Goal: Contribute content: Contribute content

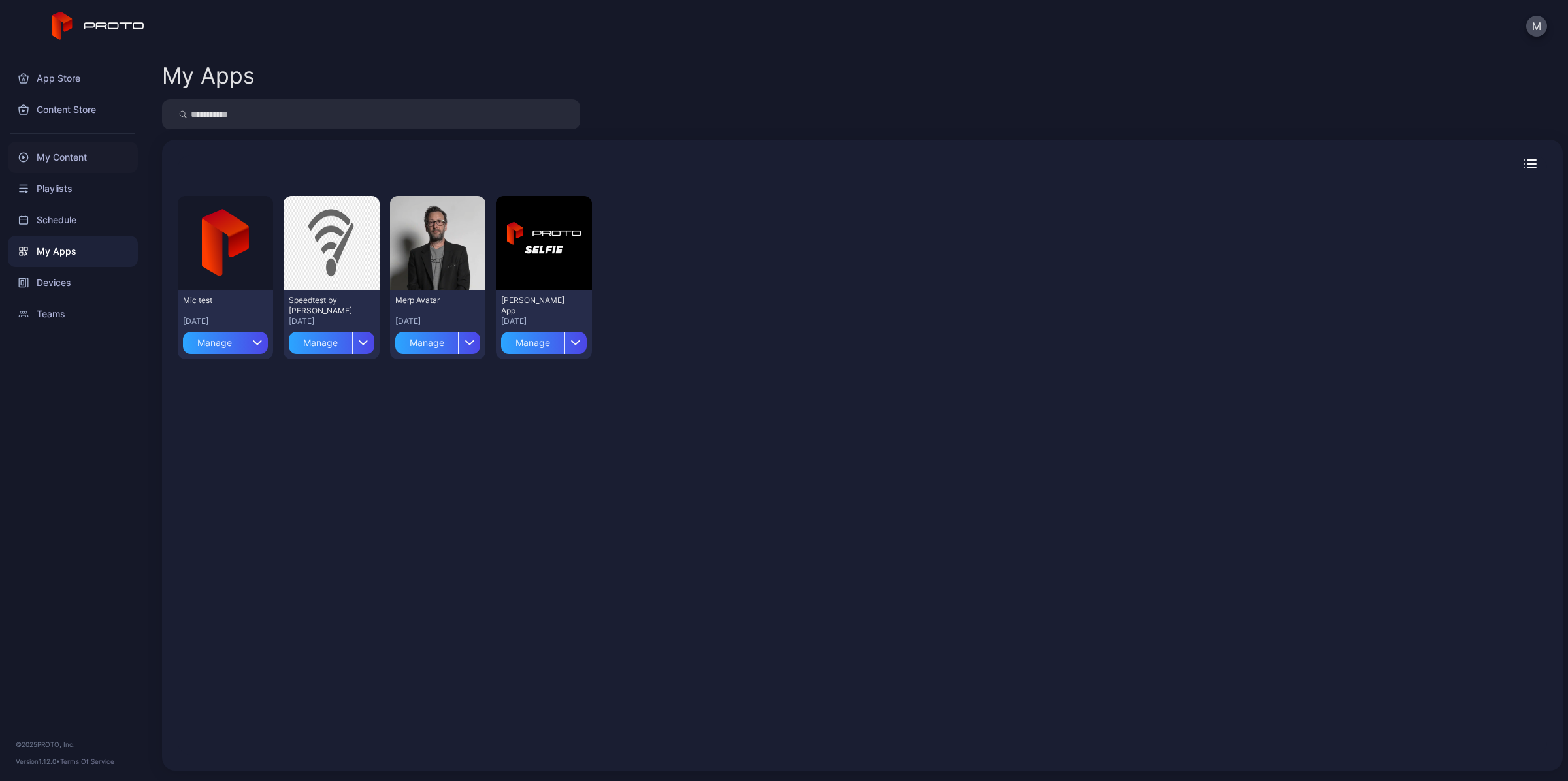
click at [66, 155] on div "My Content" at bounding box center [72, 157] width 130 height 32
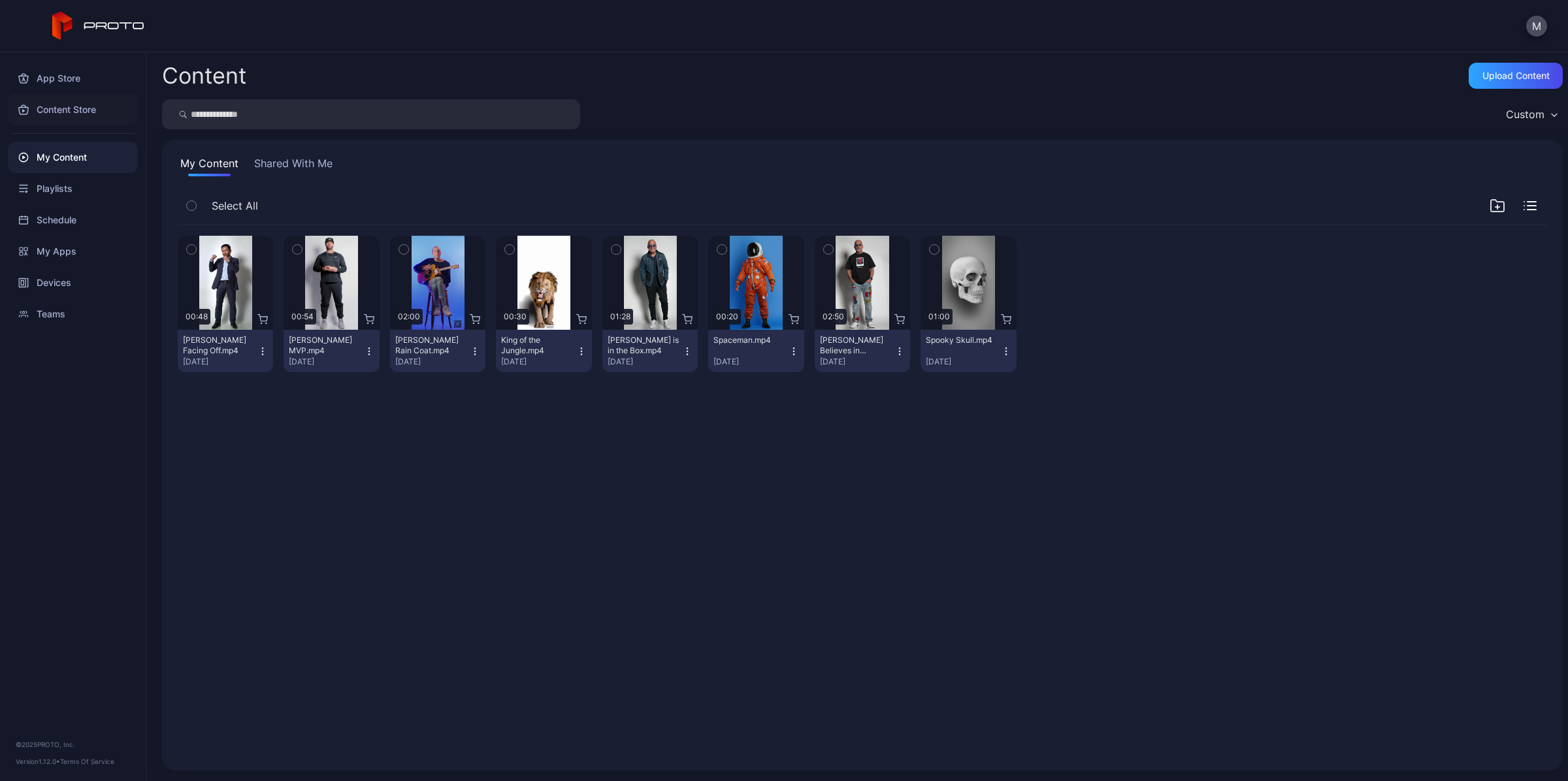
click at [72, 114] on div "Content Store" at bounding box center [72, 110] width 130 height 32
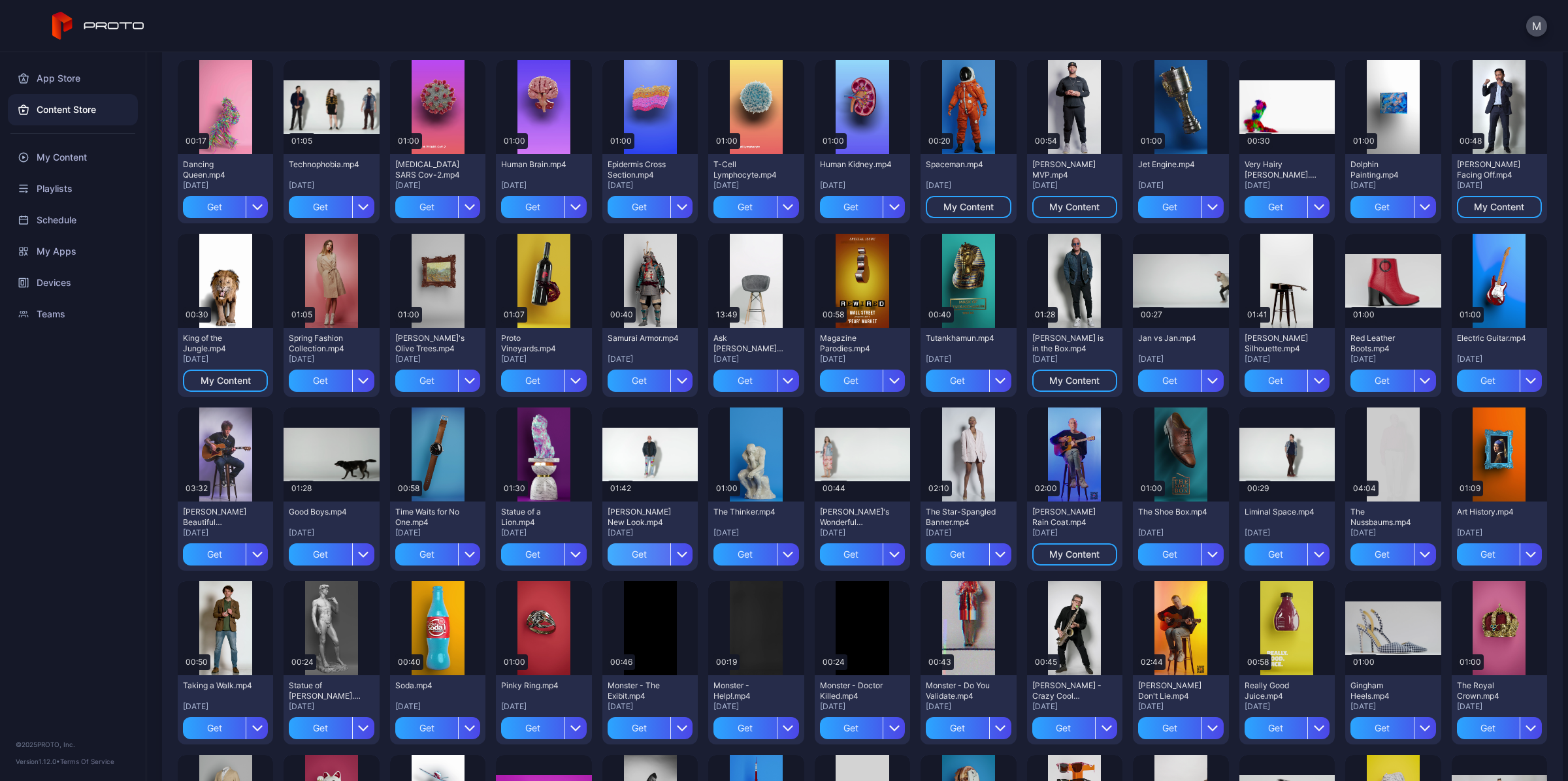
scroll to position [454, 0]
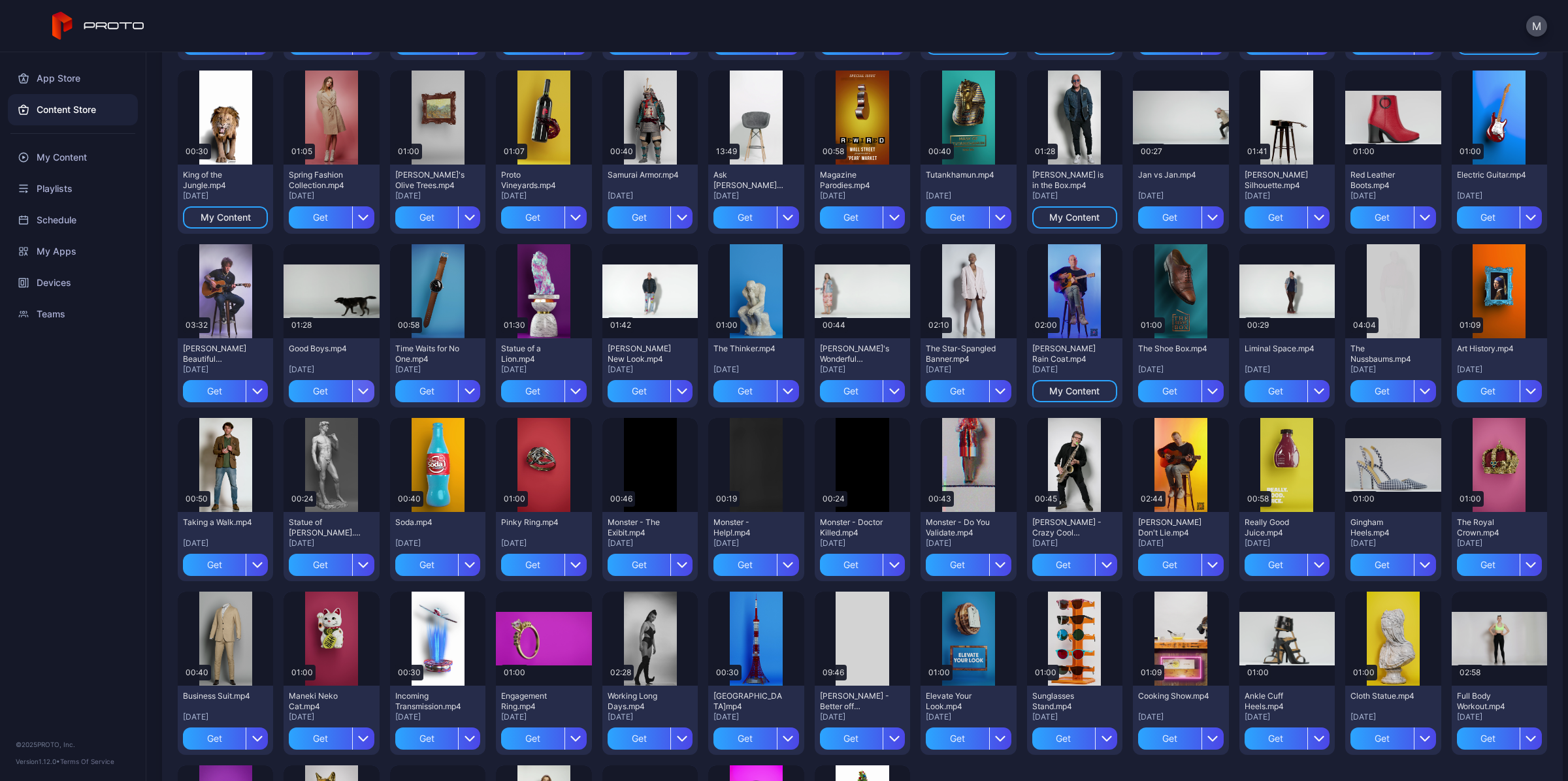
click at [358, 392] on icon "button" at bounding box center [363, 391] width 10 height 10
click at [350, 460] on button "Get and Assign" at bounding box center [330, 471] width 111 height 42
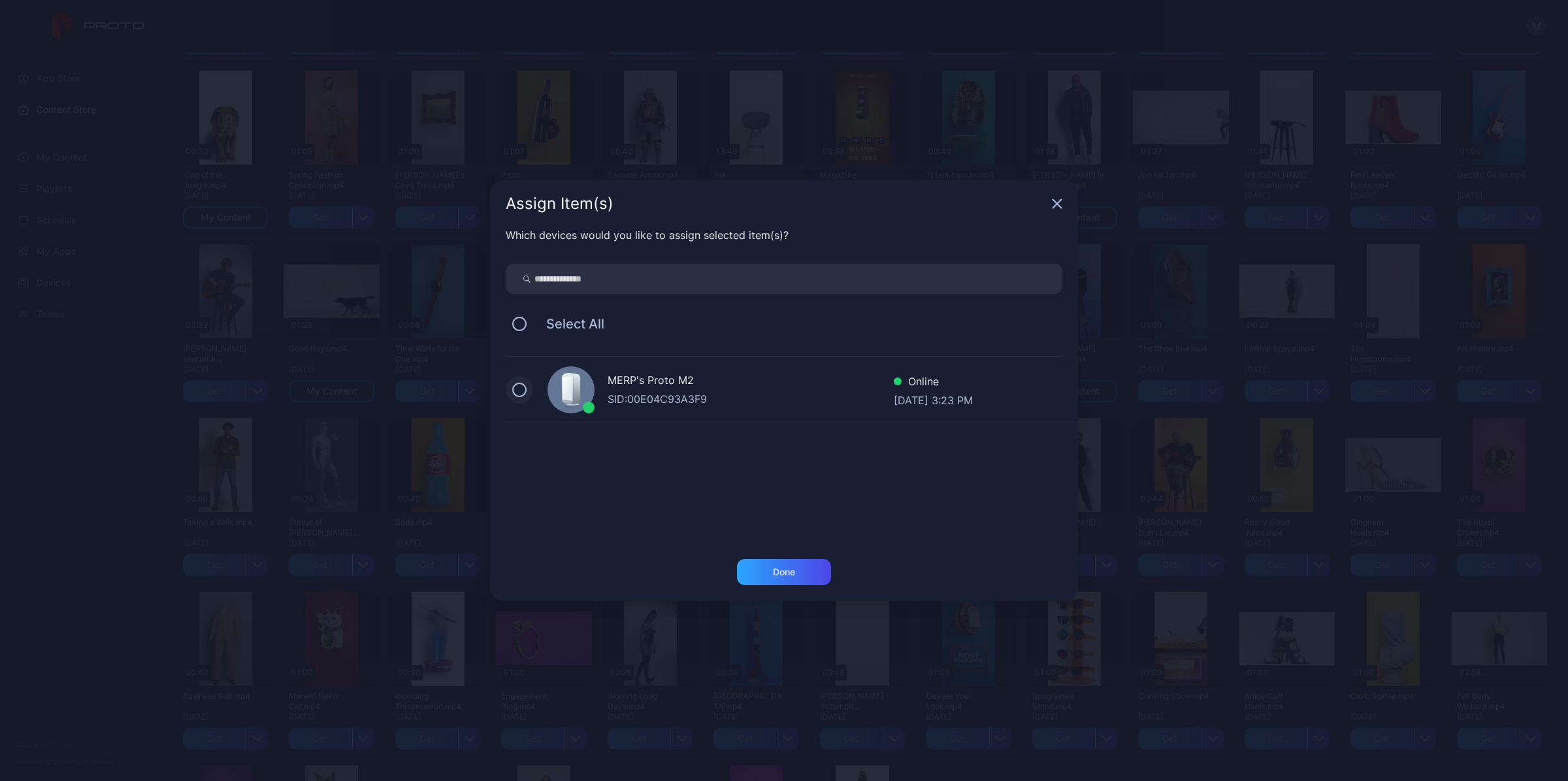
click at [526, 389] on button at bounding box center [519, 390] width 15 height 15
click at [781, 577] on div "Done" at bounding box center [784, 572] width 94 height 26
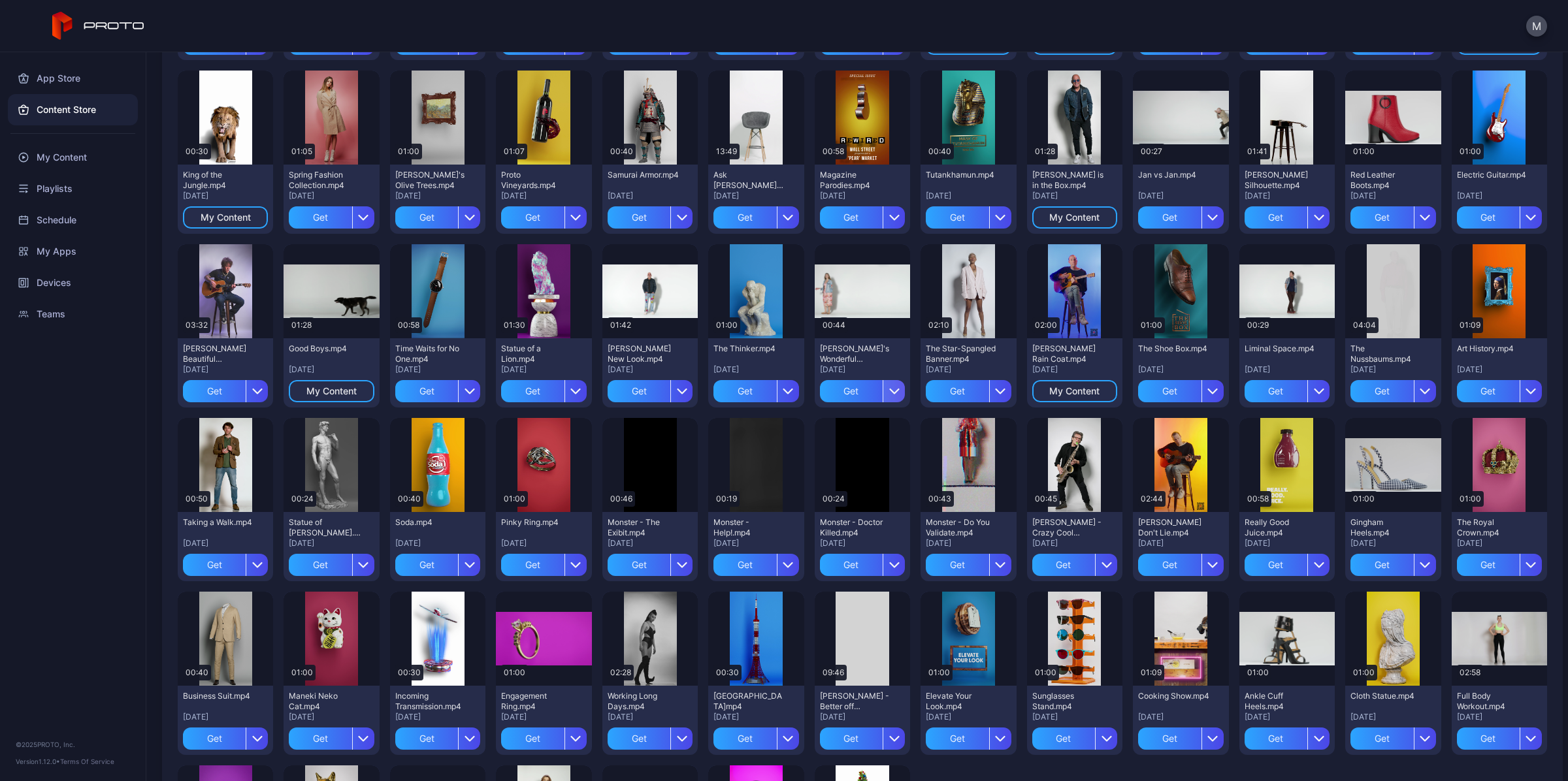
click at [889, 390] on icon "button" at bounding box center [894, 391] width 10 height 10
click at [876, 434] on button "Get" at bounding box center [854, 429] width 111 height 42
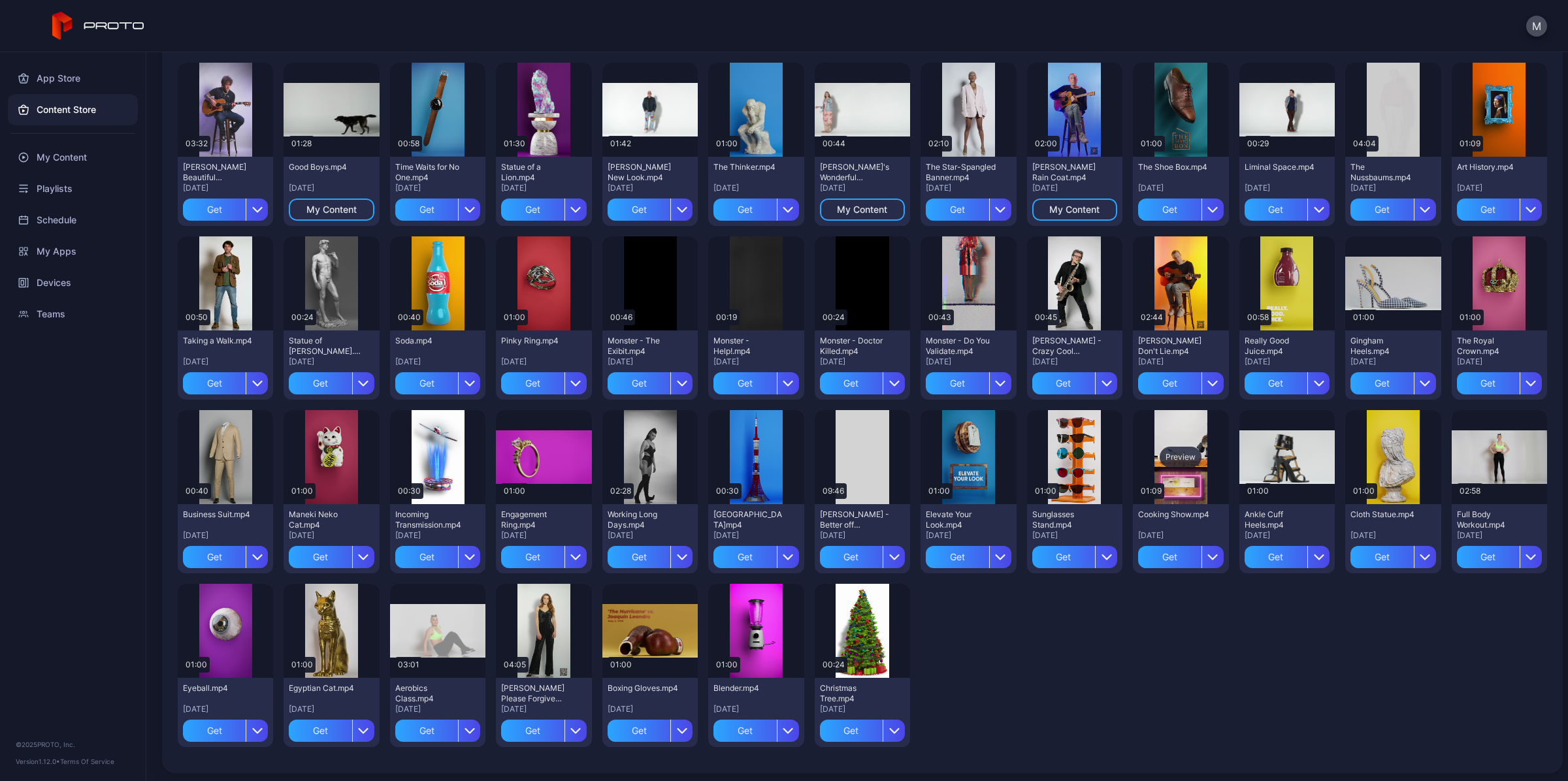
scroll to position [638, 0]
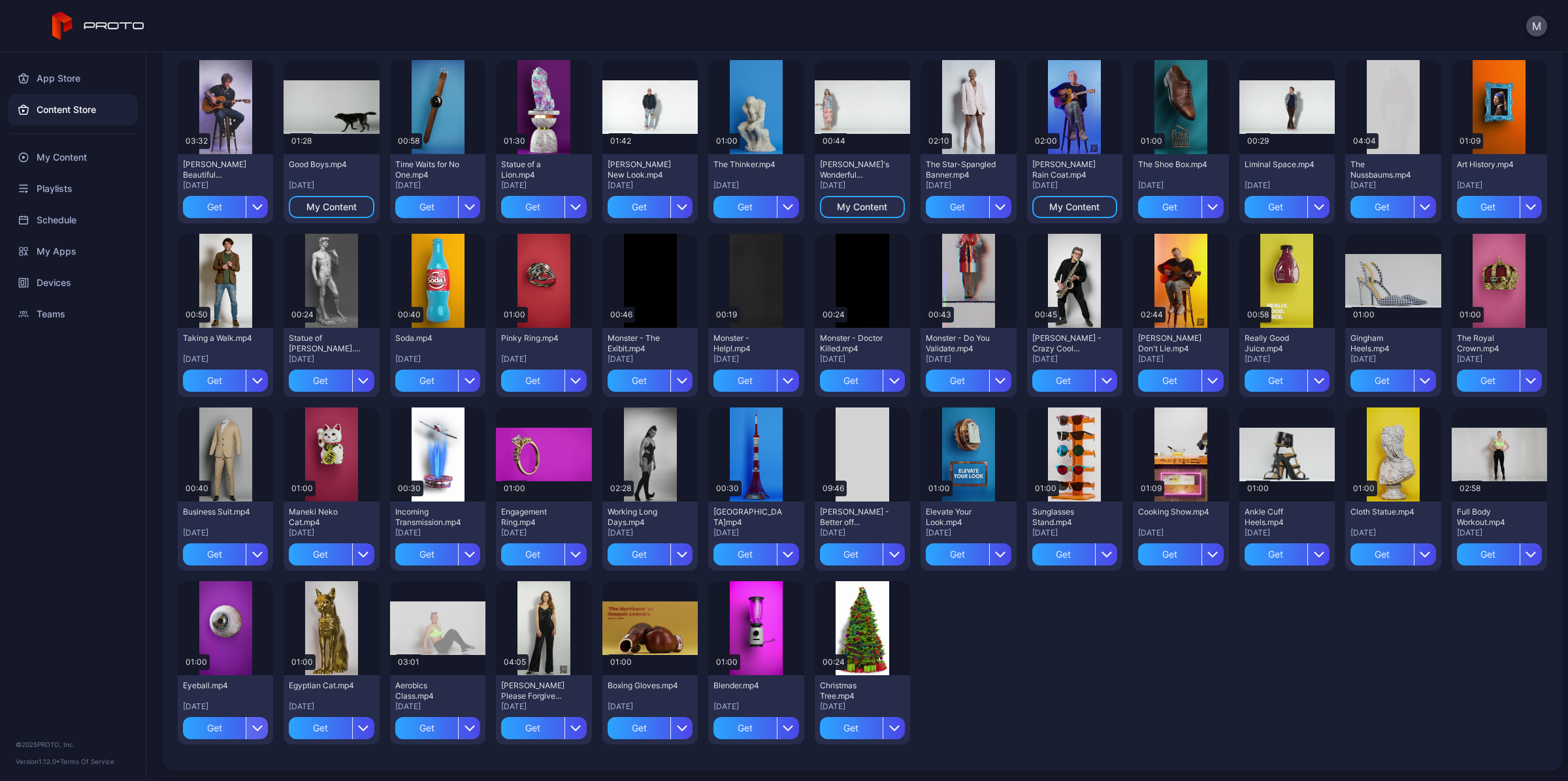
click at [247, 726] on div "button" at bounding box center [257, 728] width 22 height 22
click at [217, 644] on button "Get" at bounding box center [224, 647] width 111 height 42
click at [578, 550] on div "button" at bounding box center [575, 554] width 22 height 22
click at [563, 573] on button "Get" at bounding box center [540, 593] width 111 height 42
click at [465, 554] on icon "button" at bounding box center [470, 554] width 9 height 4
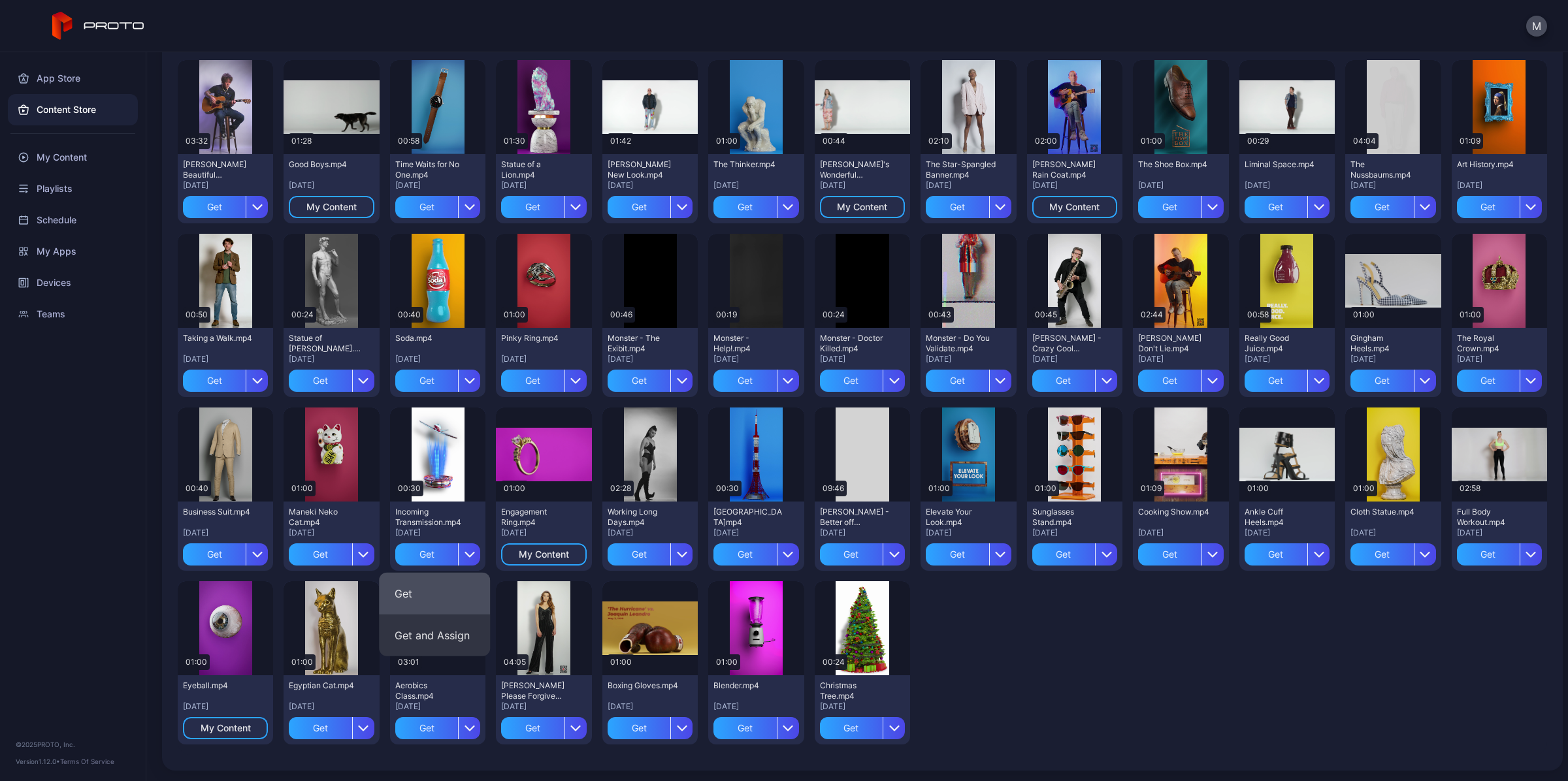
click at [452, 596] on button "Get" at bounding box center [434, 593] width 111 height 42
click at [651, 464] on div "Preview" at bounding box center [650, 454] width 42 height 21
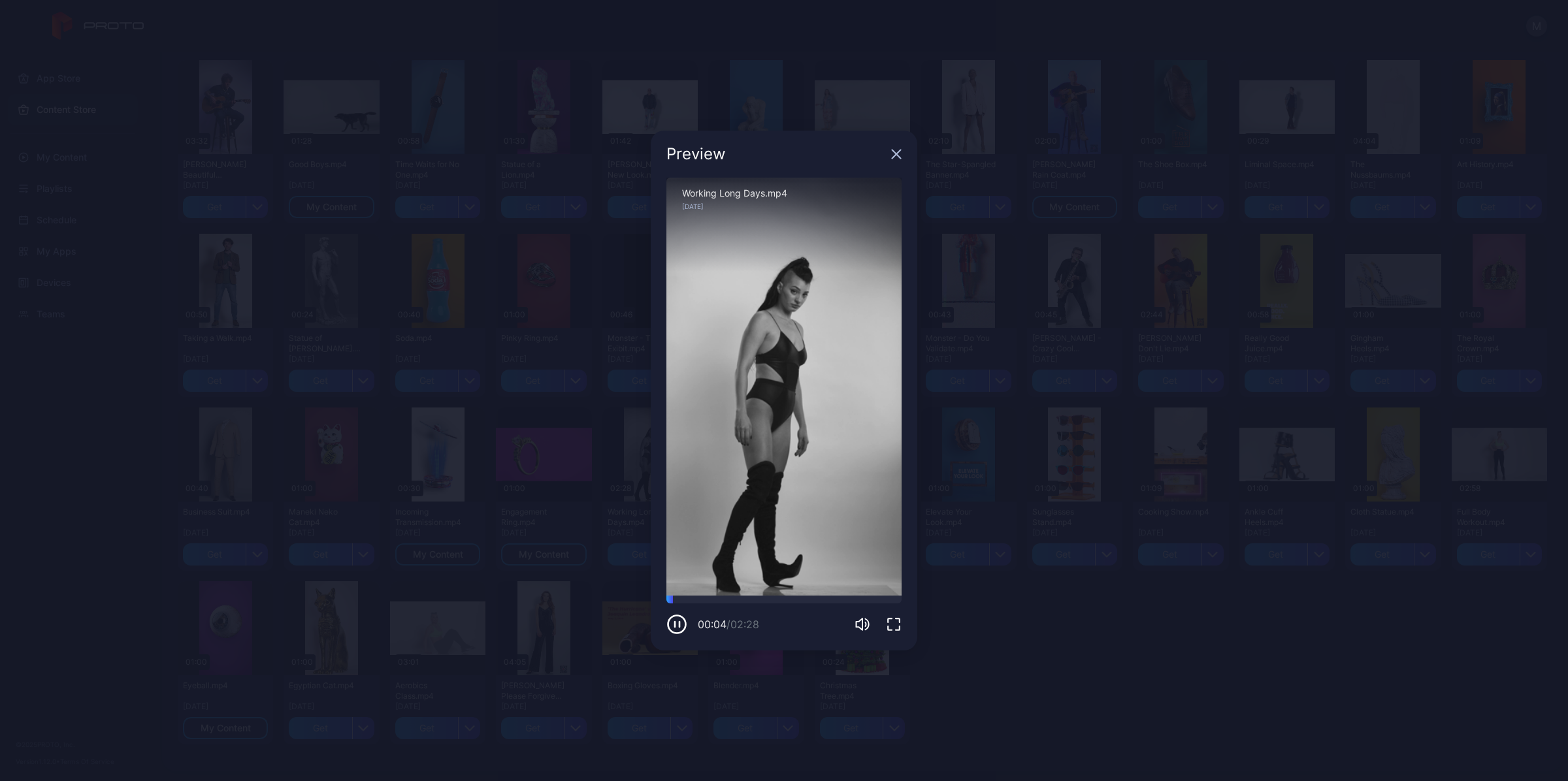
click at [895, 160] on div "Preview" at bounding box center [784, 154] width 266 height 47
click at [895, 157] on icon "button" at bounding box center [896, 154] width 10 height 10
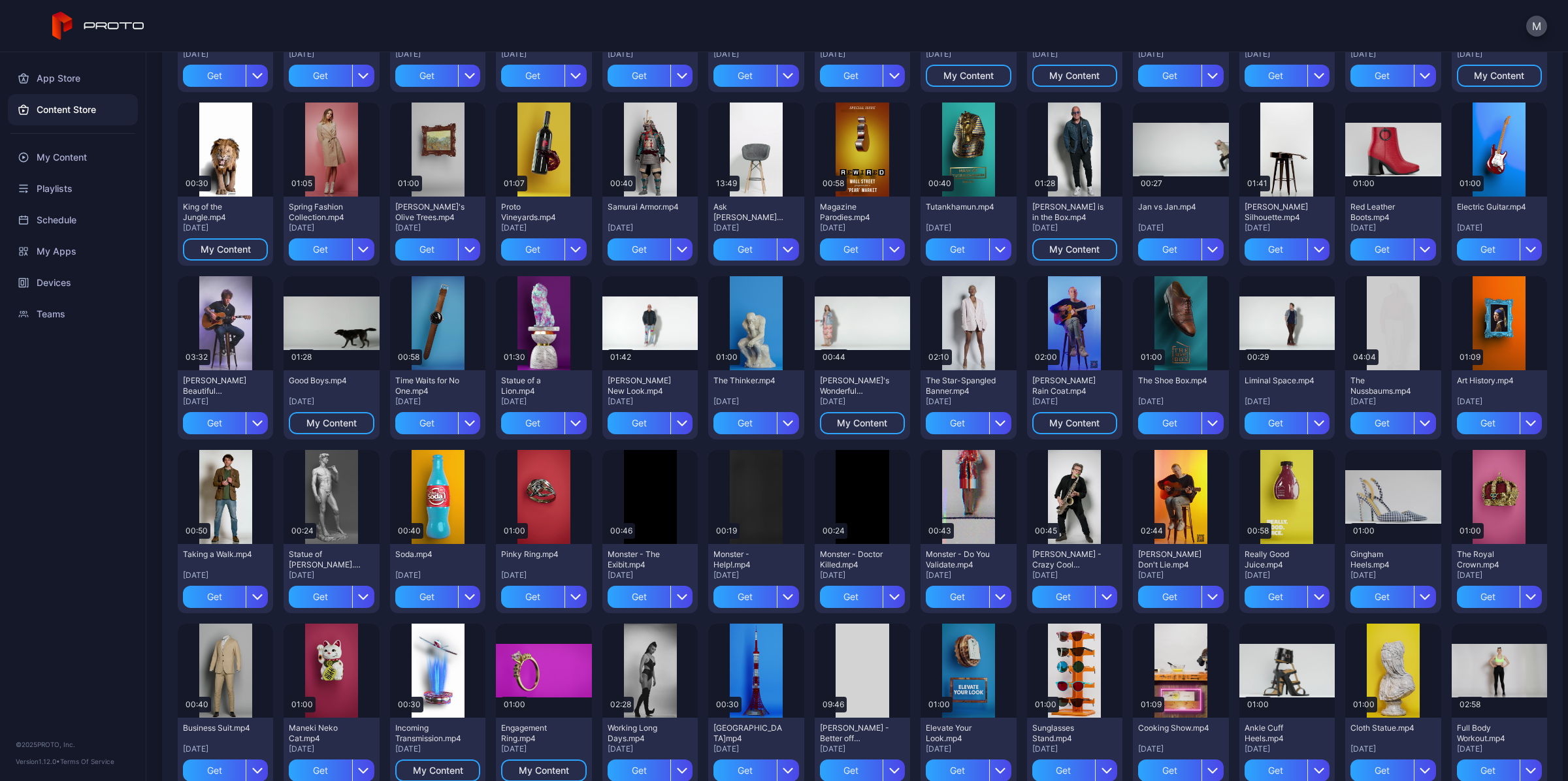
scroll to position [393, 0]
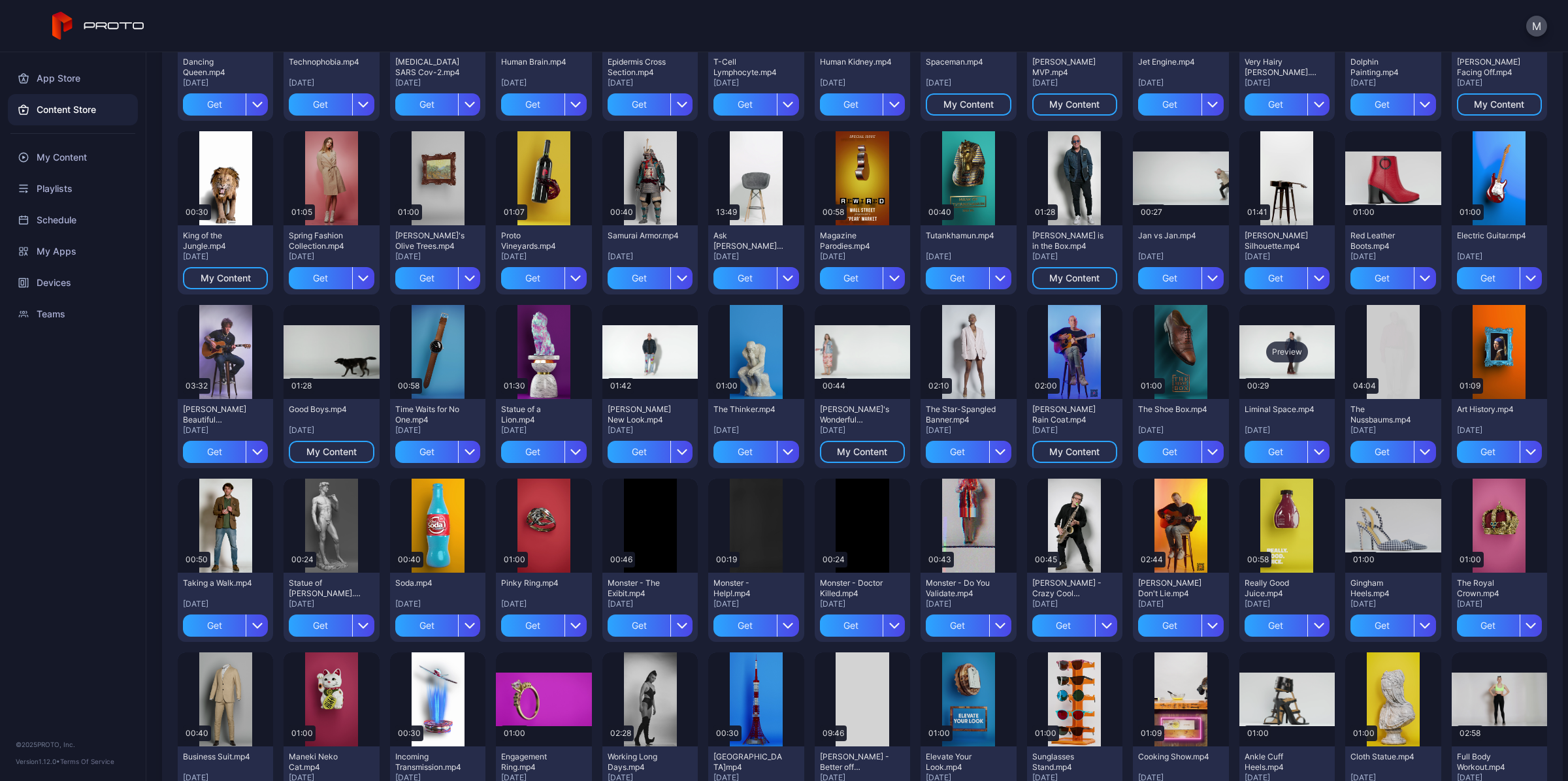
click at [1284, 351] on div "Preview" at bounding box center [1286, 352] width 42 height 21
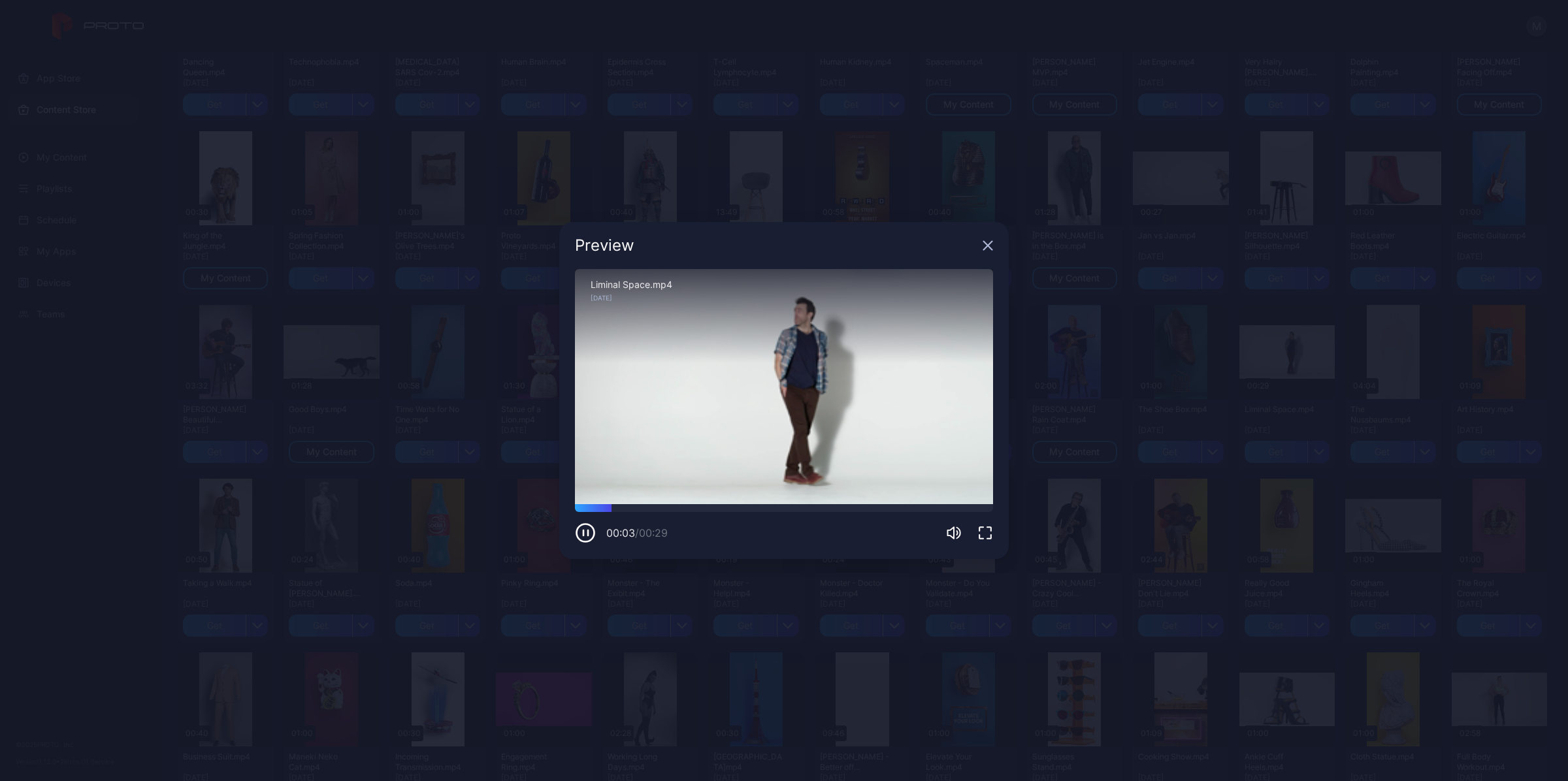
click at [984, 247] on icon "button" at bounding box center [988, 245] width 10 height 10
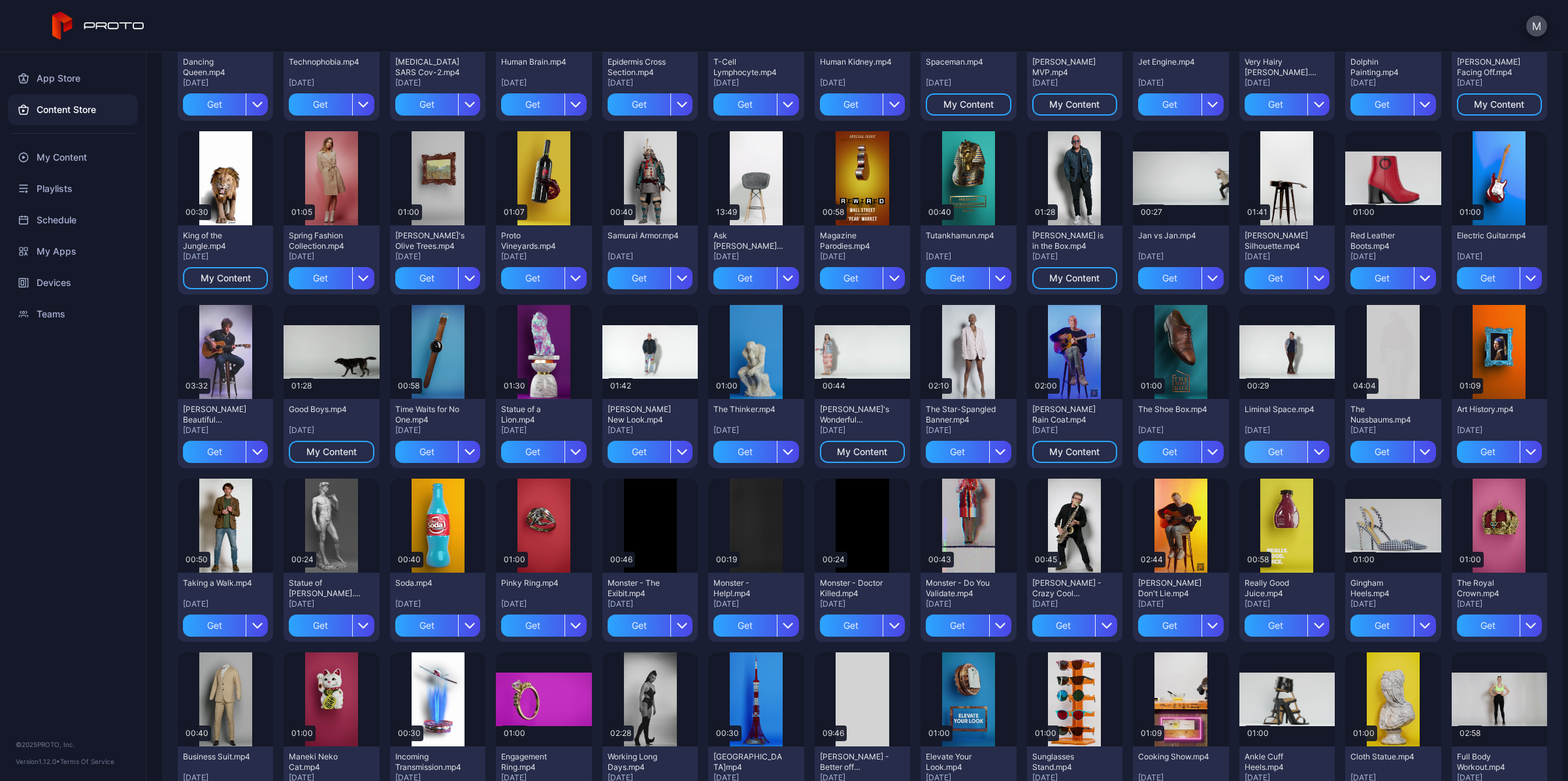
click at [1267, 448] on div "Get" at bounding box center [1275, 452] width 63 height 22
click at [1178, 275] on div "Get" at bounding box center [1169, 278] width 63 height 22
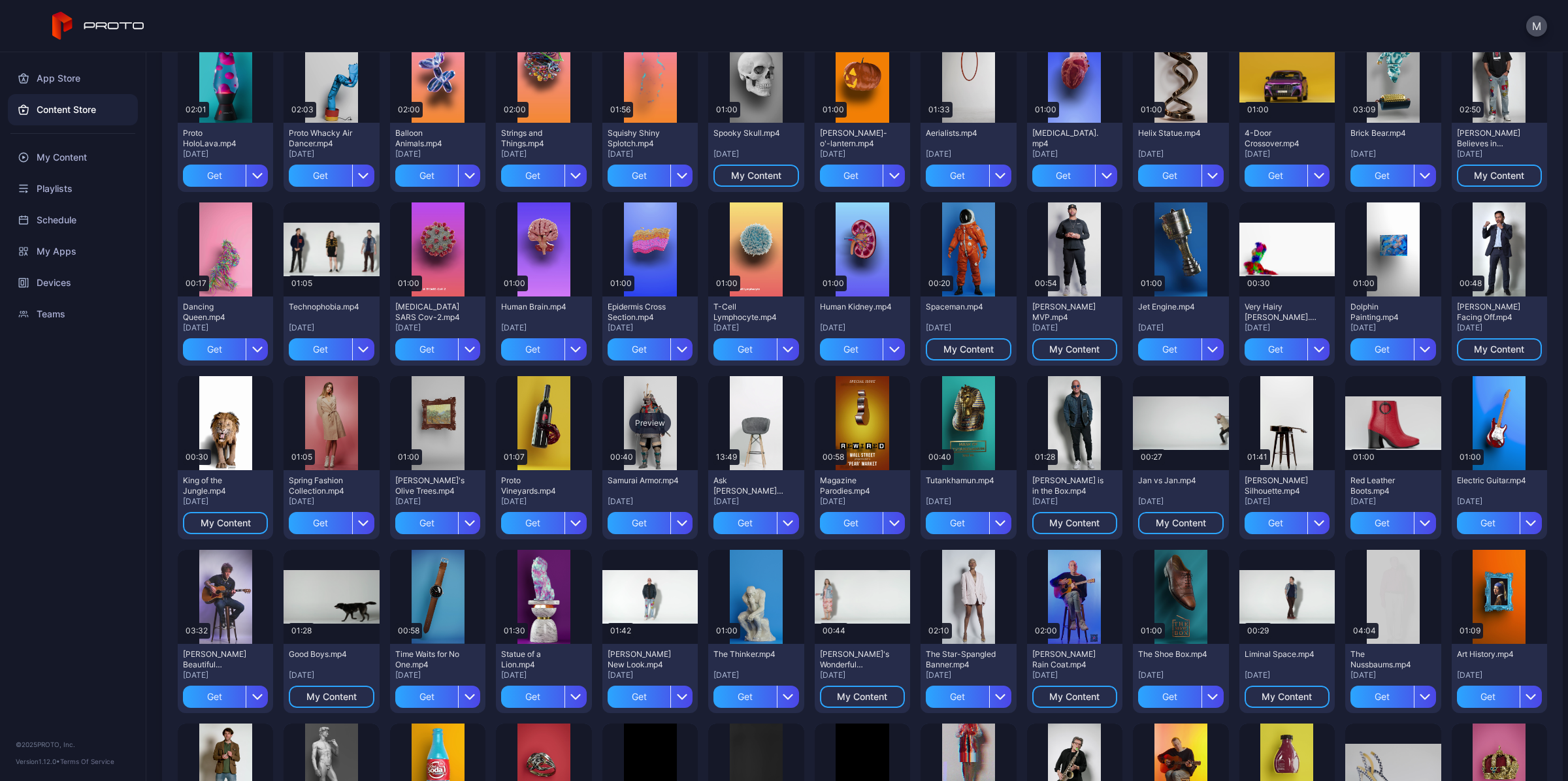
scroll to position [0, 0]
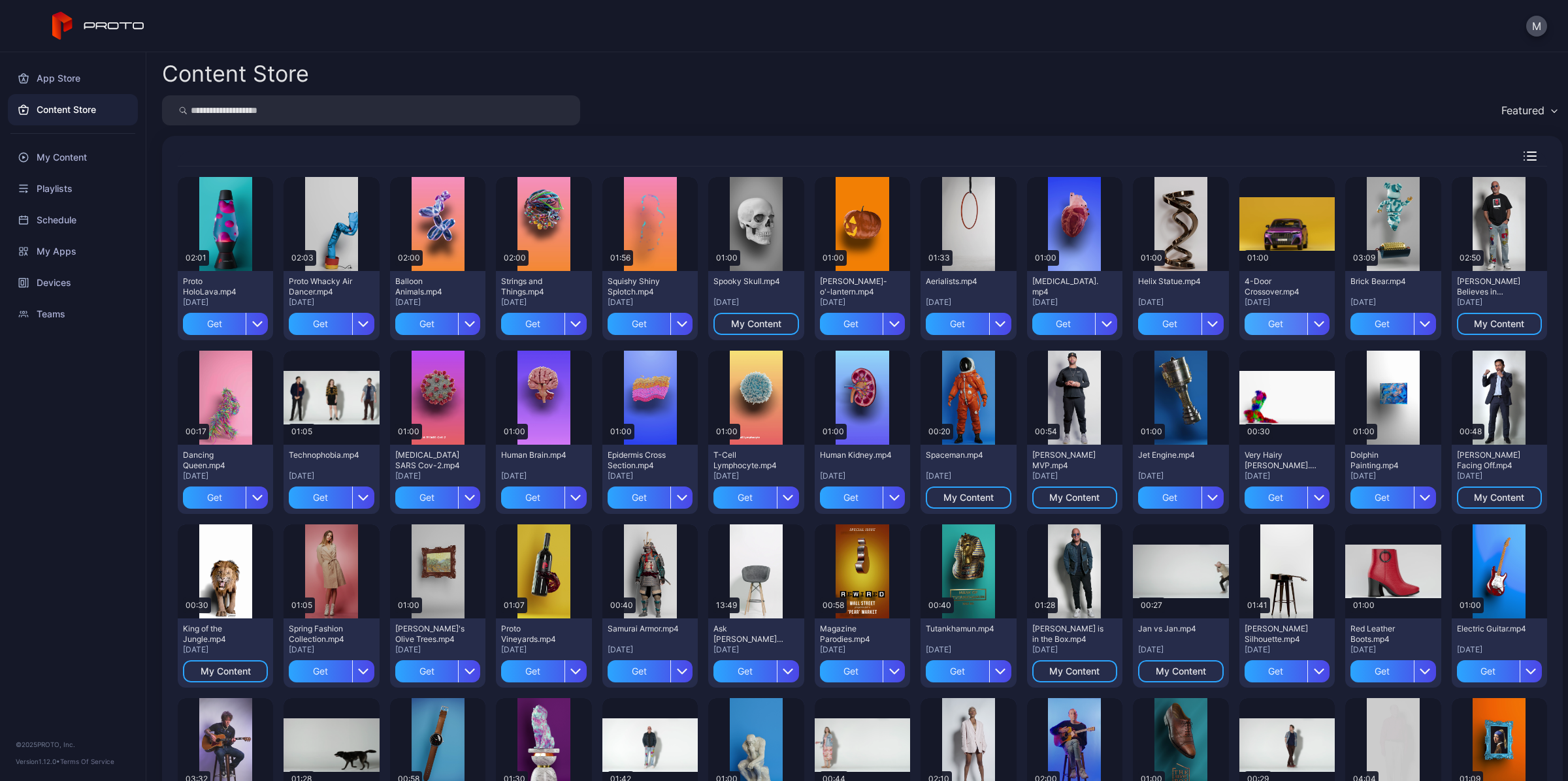
click at [1269, 327] on div "Get" at bounding box center [1275, 324] width 63 height 22
click at [438, 318] on div "Get" at bounding box center [426, 324] width 63 height 22
click at [318, 334] on div "Get" at bounding box center [319, 324] width 63 height 22
click at [77, 144] on div "My Content" at bounding box center [72, 157] width 130 height 32
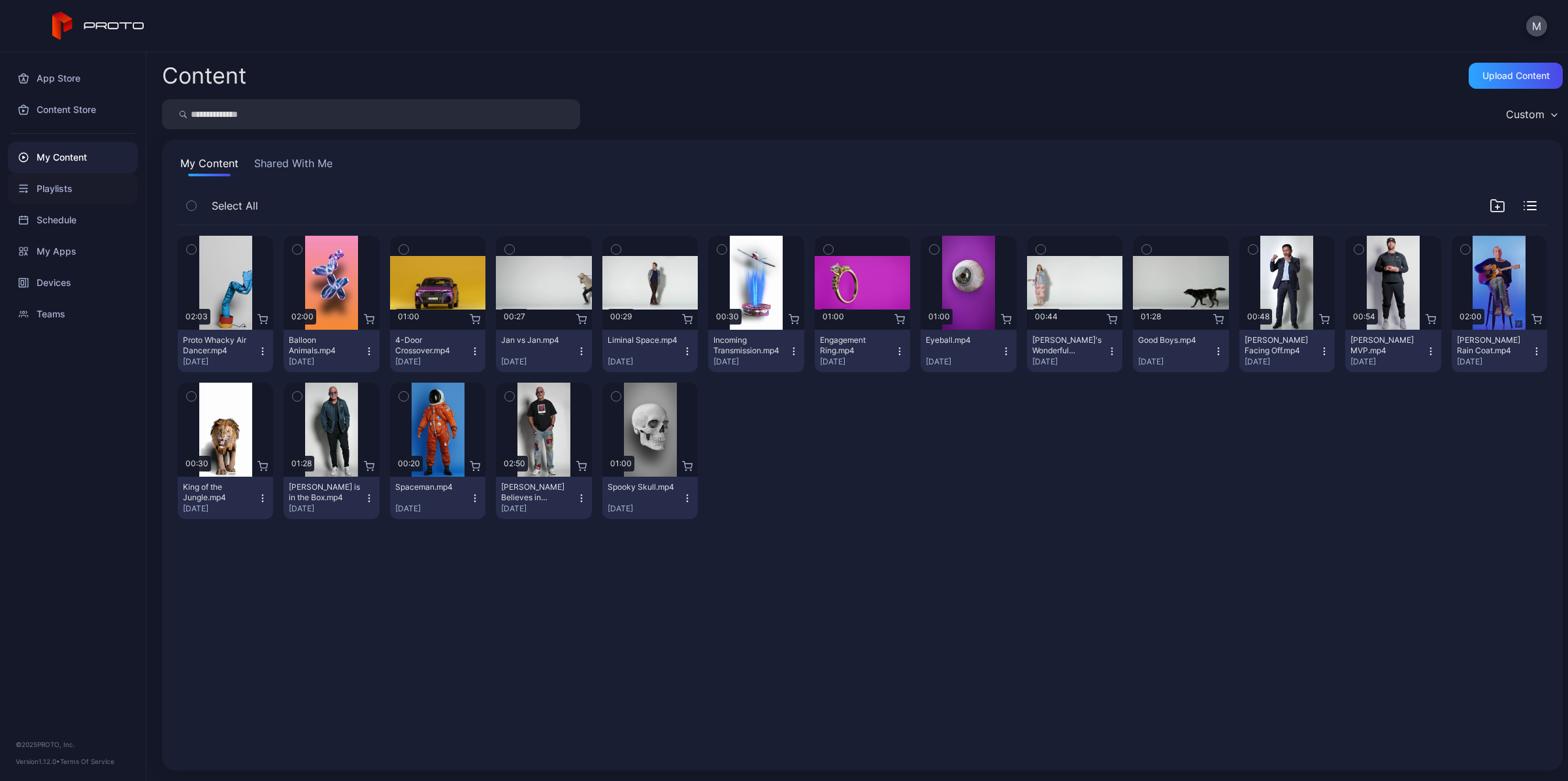
click at [78, 198] on div "Playlists" at bounding box center [72, 189] width 130 height 32
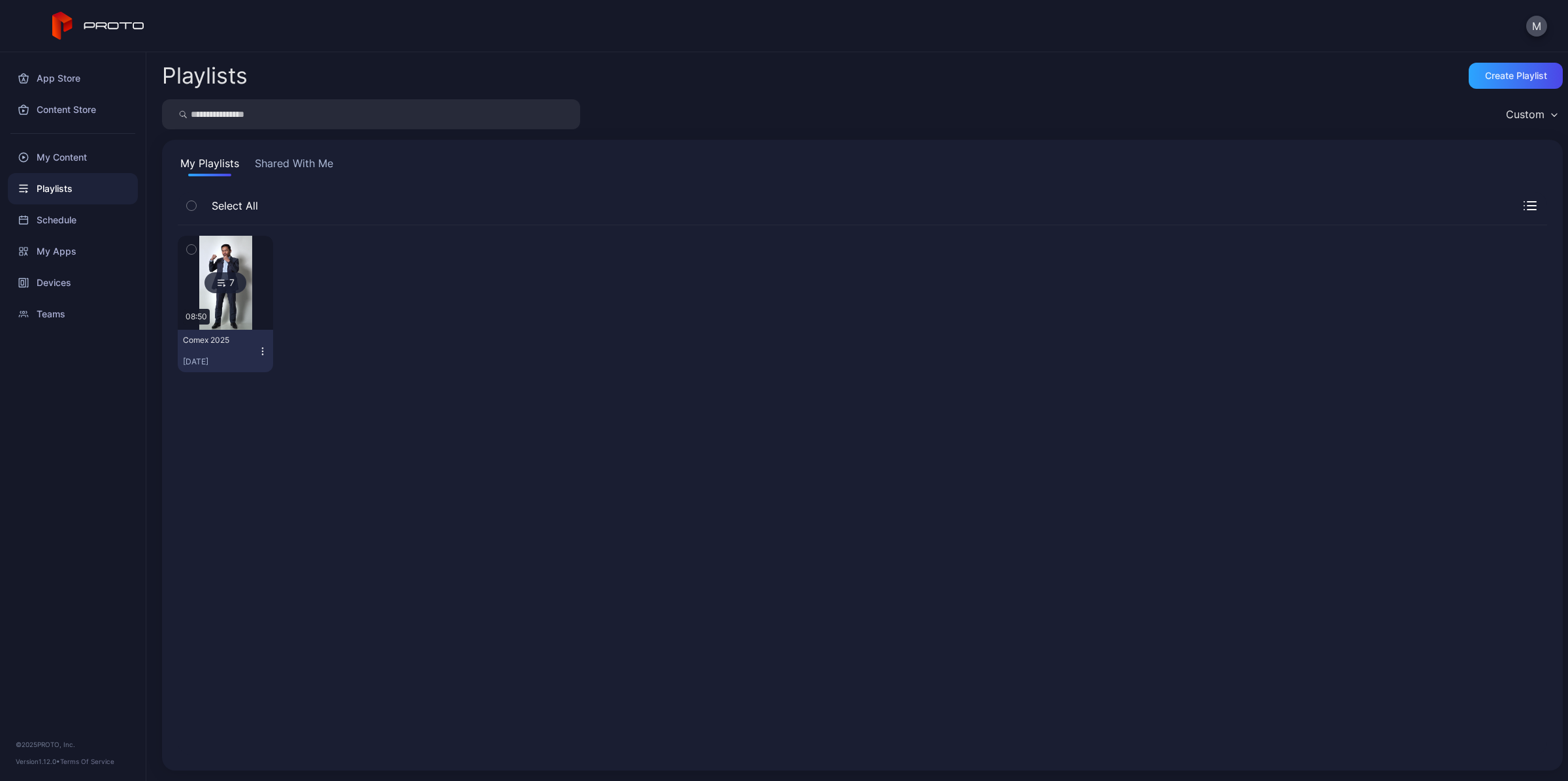
click at [194, 244] on icon "button" at bounding box center [191, 249] width 9 height 15
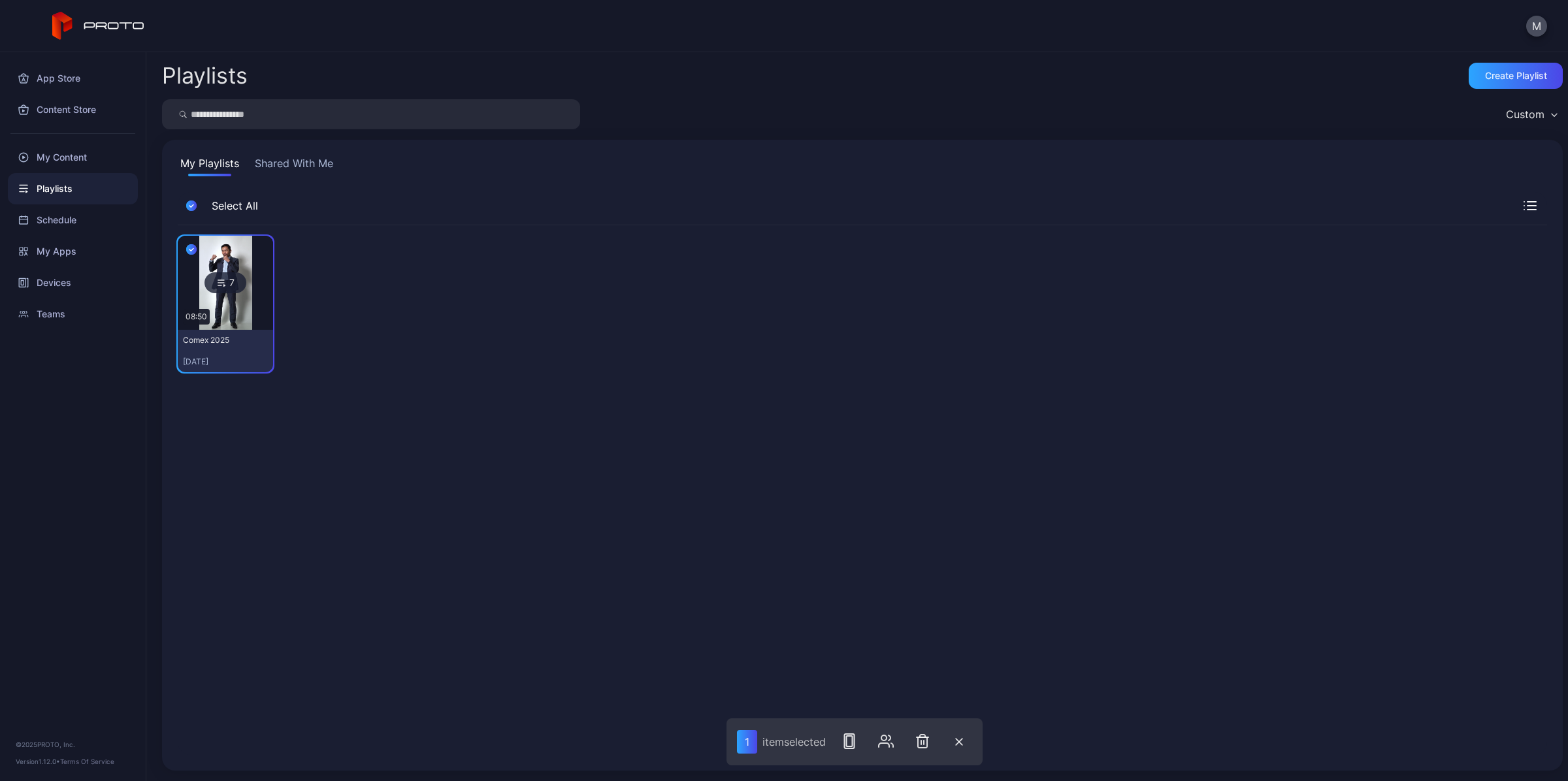
click at [537, 506] on div "7 08:50 Comex [DATE], 2025" at bounding box center [862, 489] width 1370 height 530
click at [234, 312] on img at bounding box center [226, 283] width 53 height 94
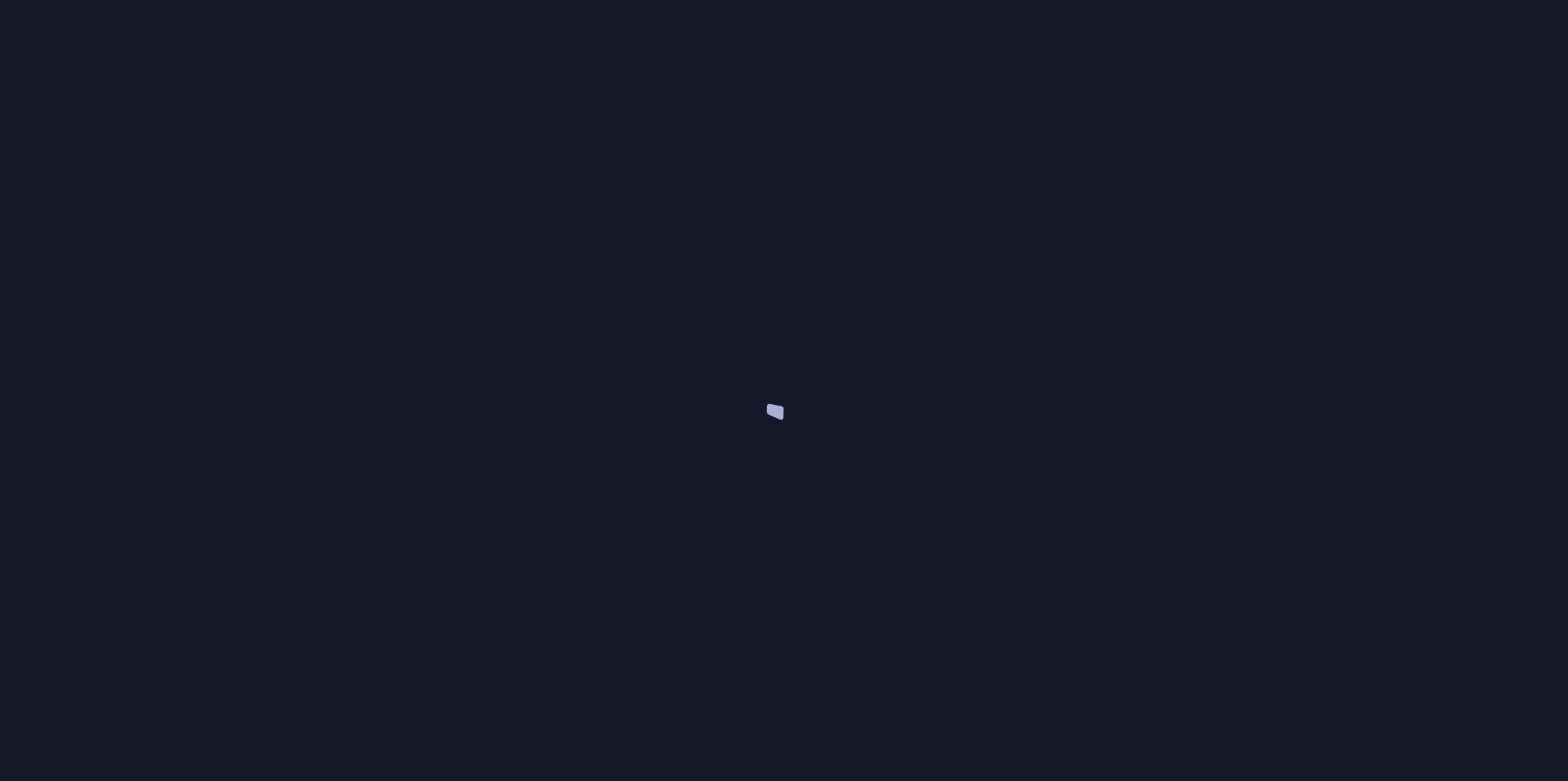
click at [233, 312] on div at bounding box center [784, 390] width 1568 height 781
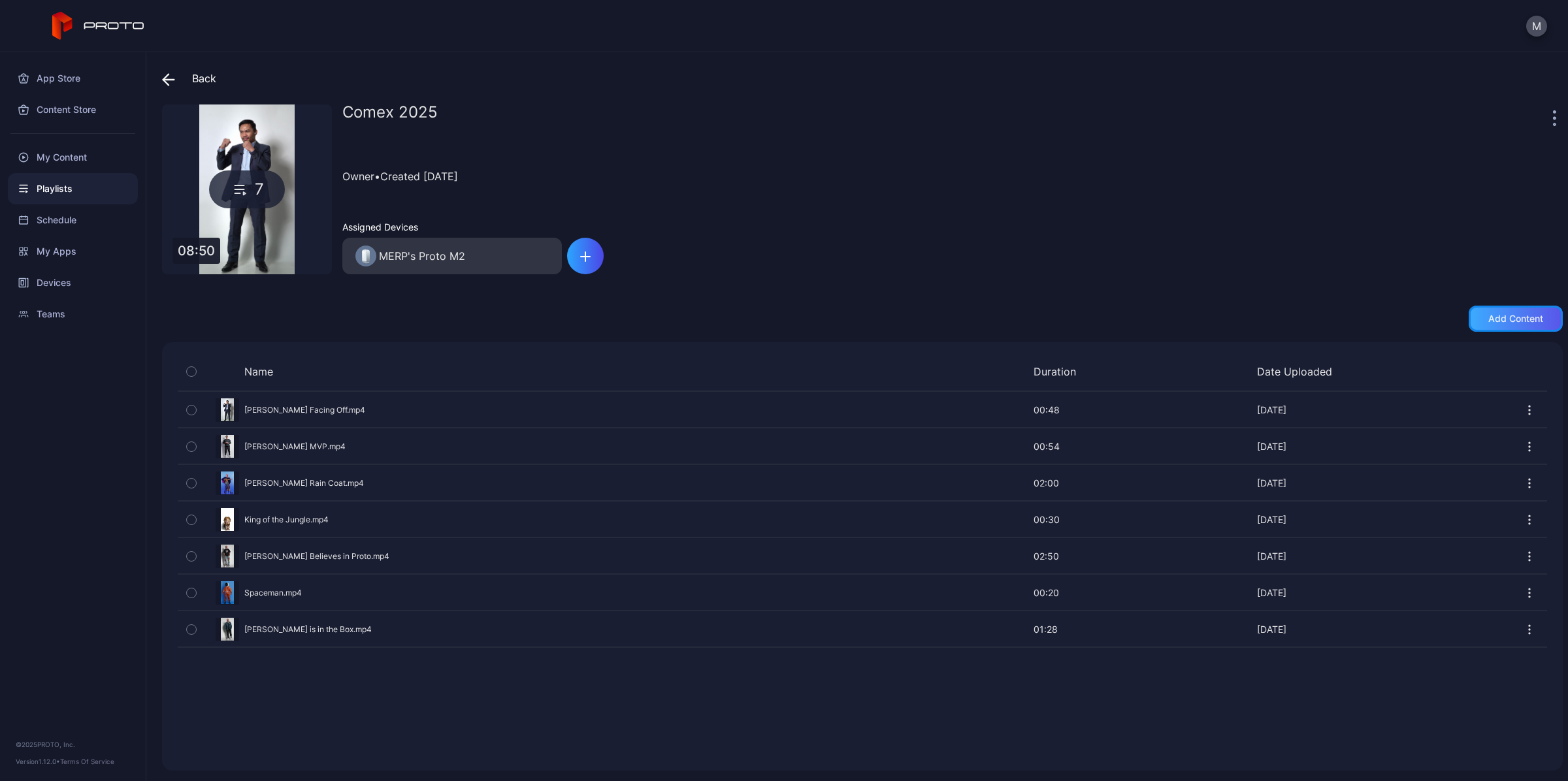
click at [1488, 318] on div "Add content" at bounding box center [1516, 318] width 55 height 10
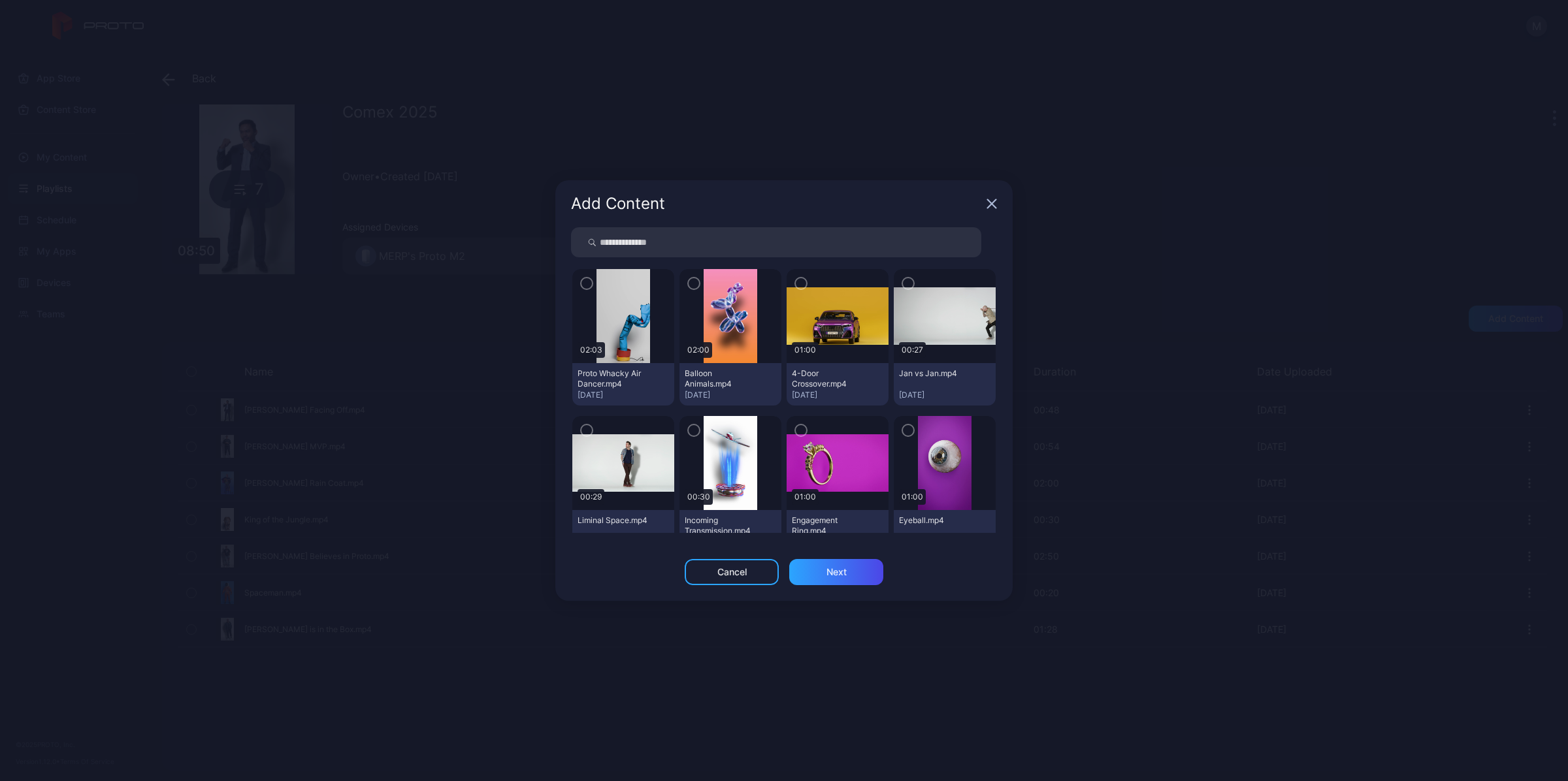
click at [586, 285] on icon "button" at bounding box center [586, 283] width 10 height 15
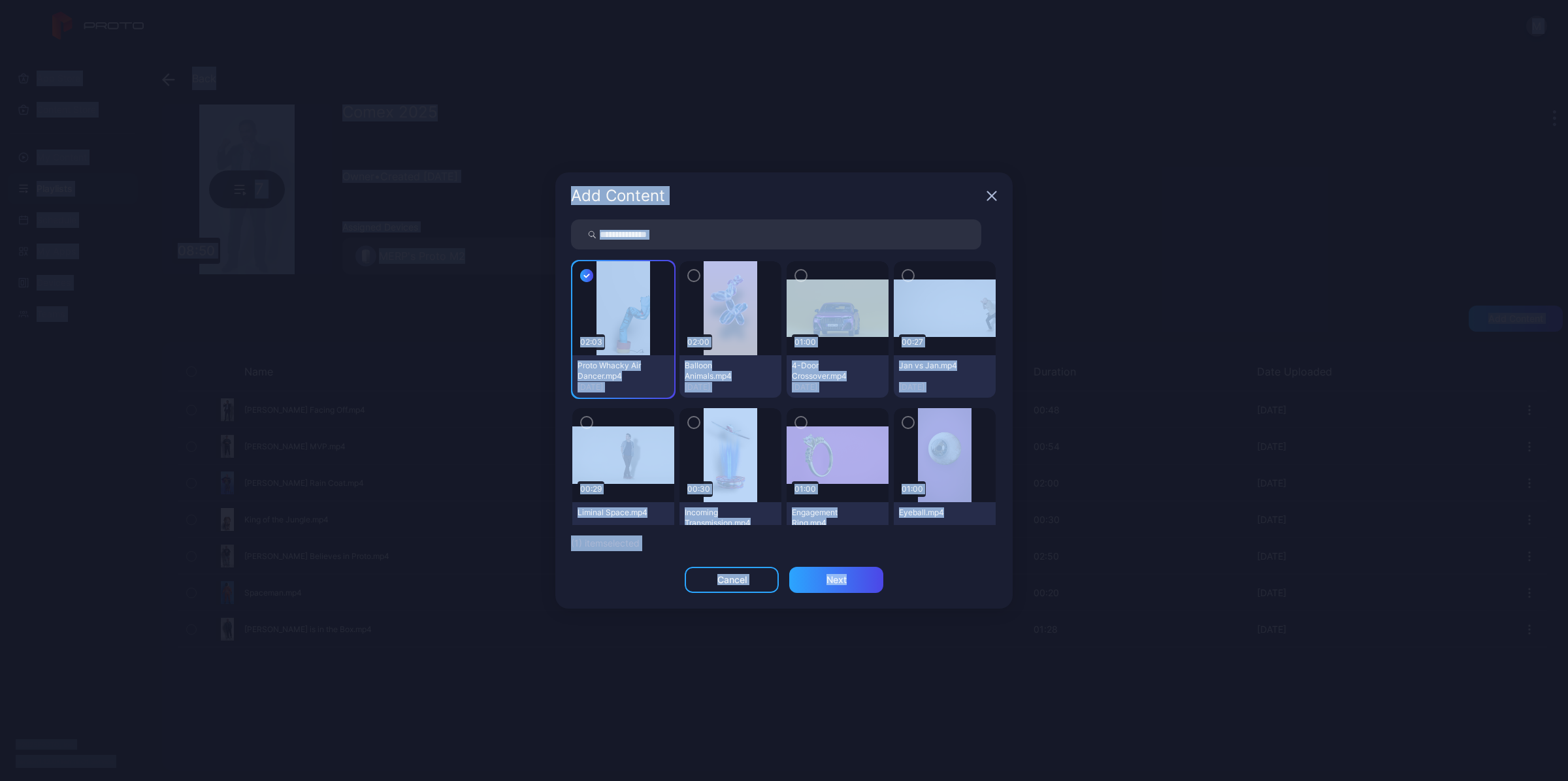
click at [851, 427] on img at bounding box center [837, 455] width 102 height 58
click at [694, 278] on icon "button" at bounding box center [694, 275] width 10 height 15
click at [798, 276] on icon "button" at bounding box center [801, 275] width 10 height 15
click at [831, 215] on div "Add Content" at bounding box center [784, 196] width 458 height 47
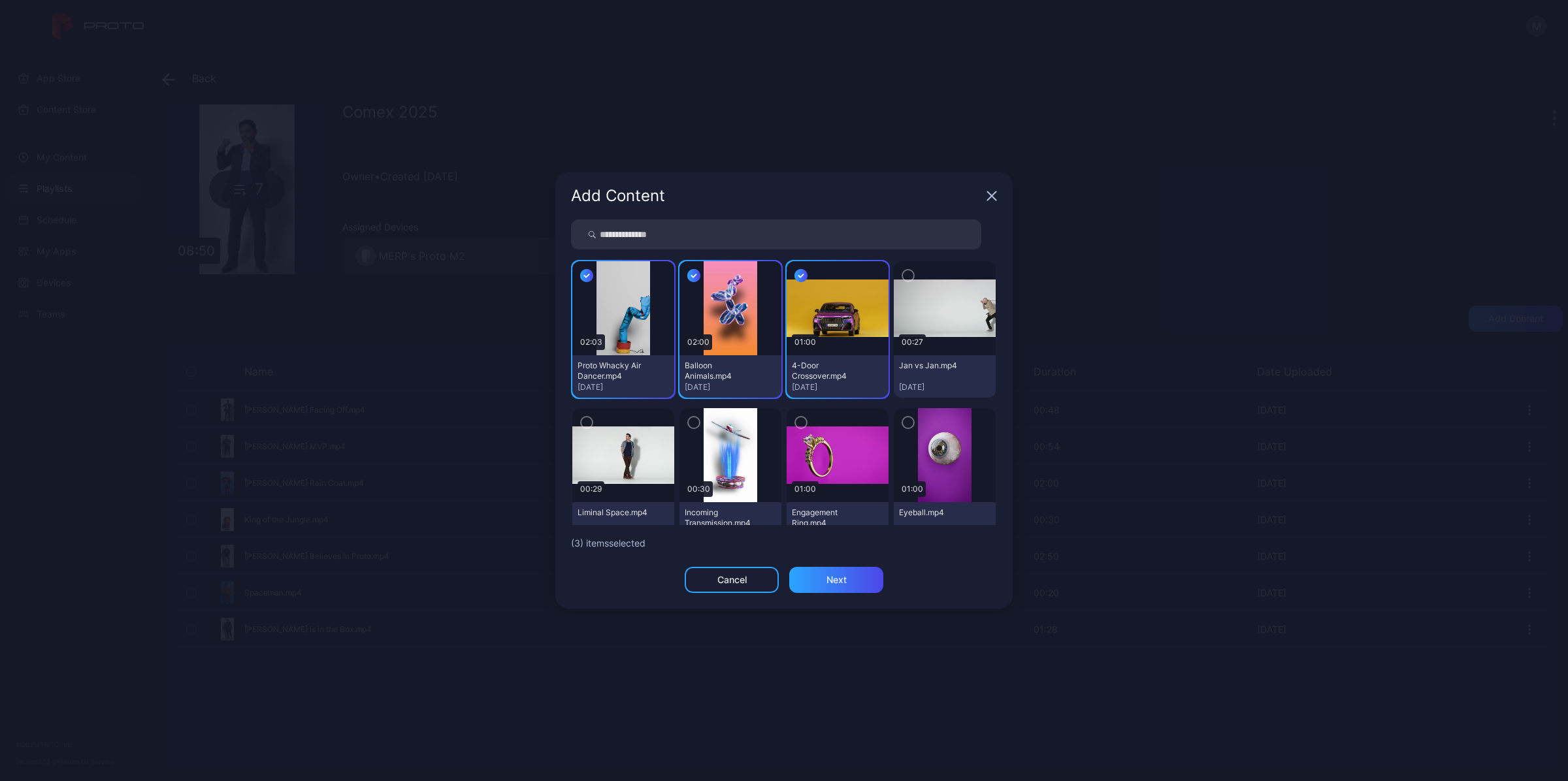
click at [903, 272] on icon "button" at bounding box center [908, 275] width 10 height 15
click at [903, 427] on icon "button" at bounding box center [908, 422] width 10 height 15
click at [796, 420] on icon "button" at bounding box center [801, 422] width 10 height 15
click at [696, 425] on div "button" at bounding box center [693, 422] width 13 height 13
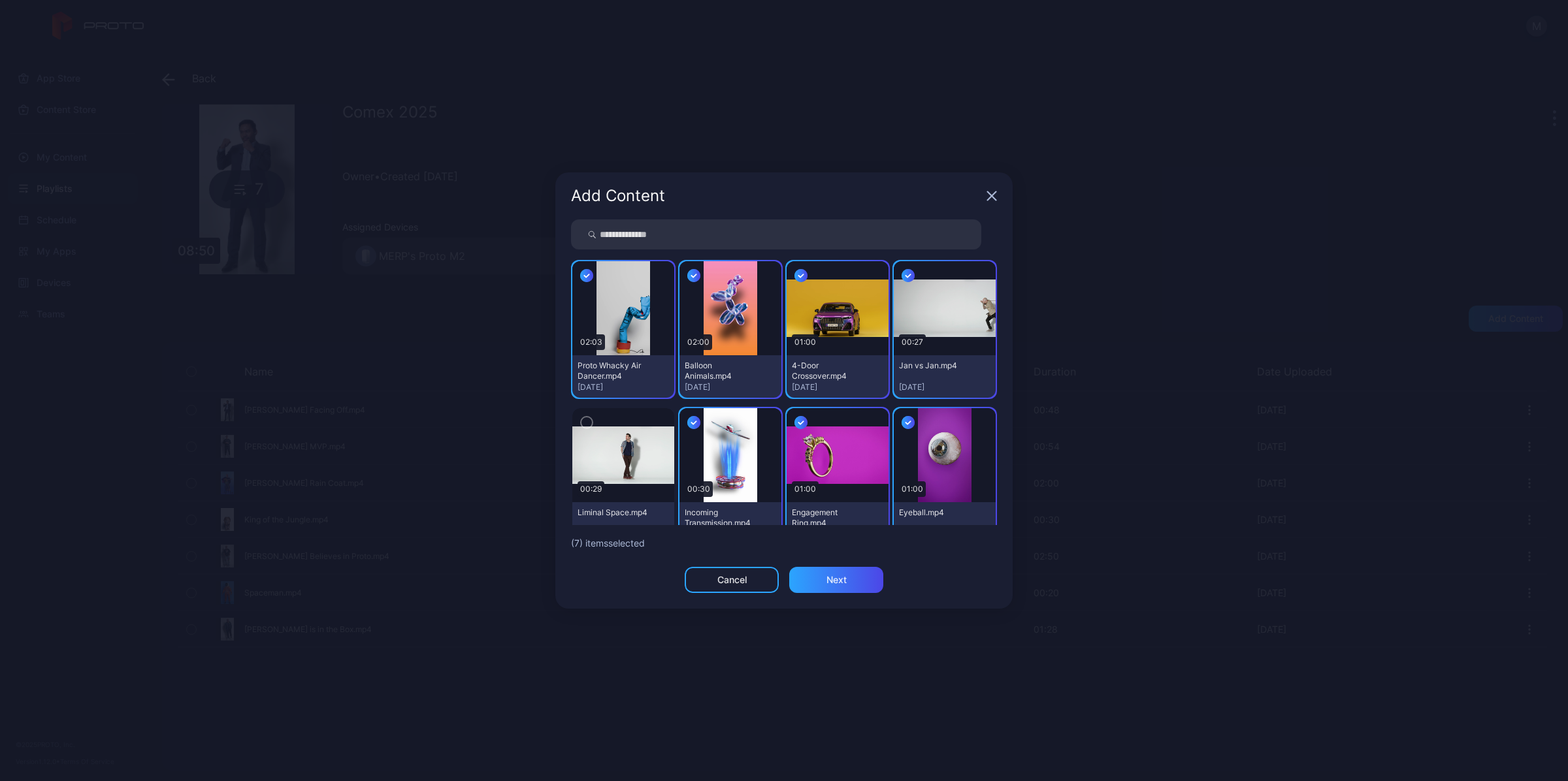
click at [588, 421] on icon "button" at bounding box center [586, 422] width 4 height 3
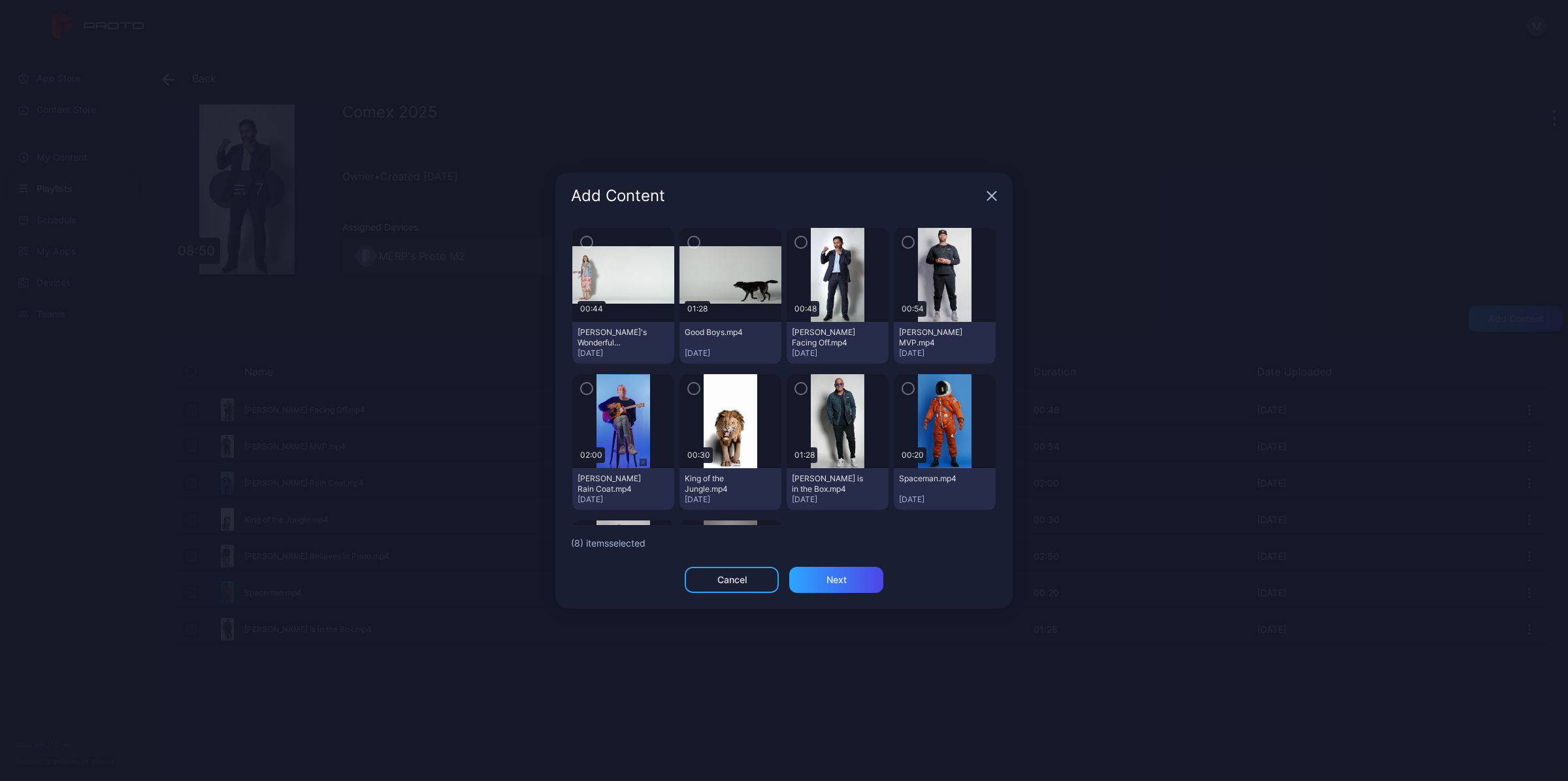
scroll to position [245, 0]
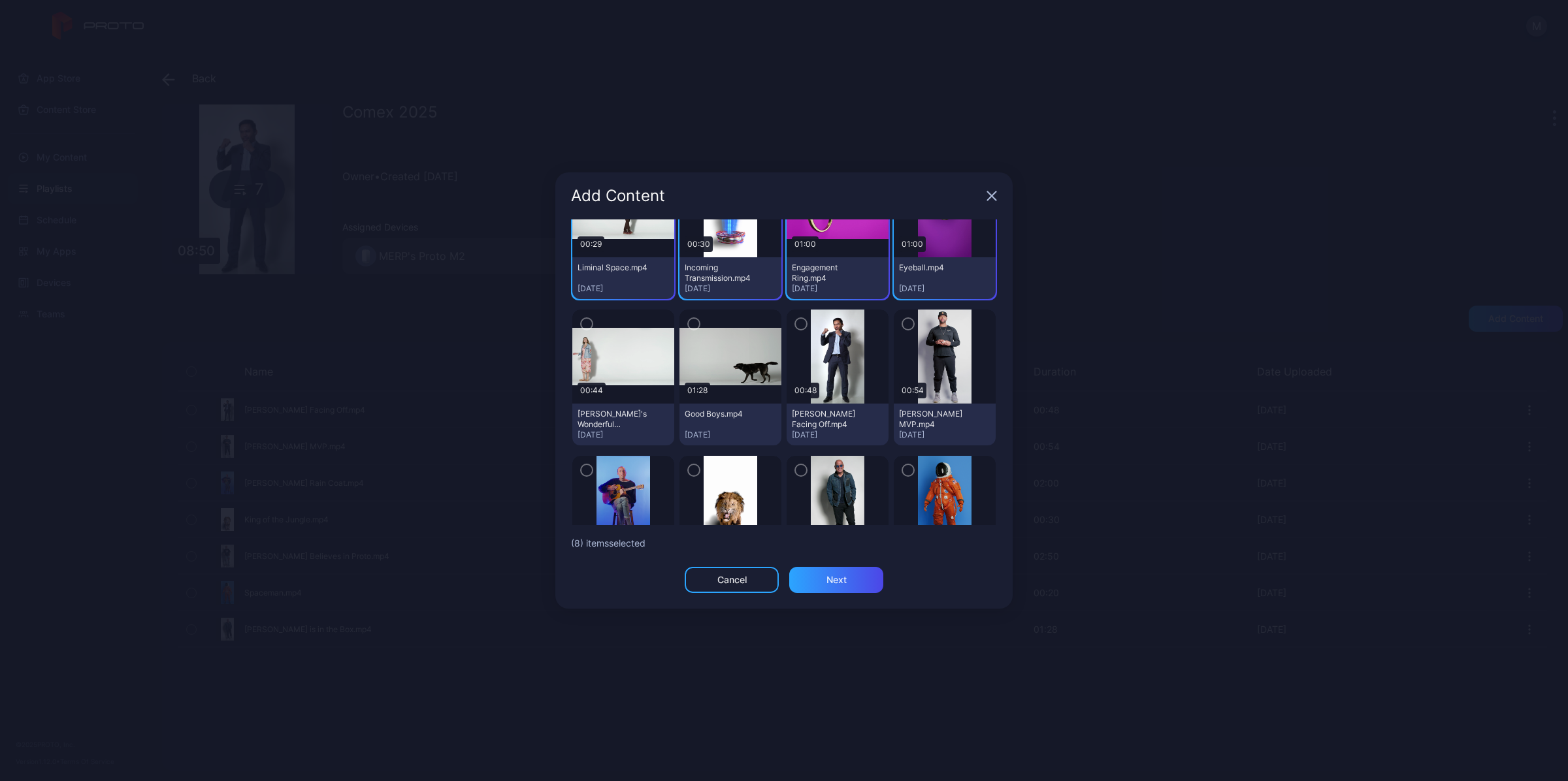
click at [691, 320] on icon "button" at bounding box center [694, 324] width 10 height 15
click at [586, 327] on icon "button" at bounding box center [586, 324] width 10 height 15
click at [830, 574] on div "Next" at bounding box center [836, 579] width 21 height 10
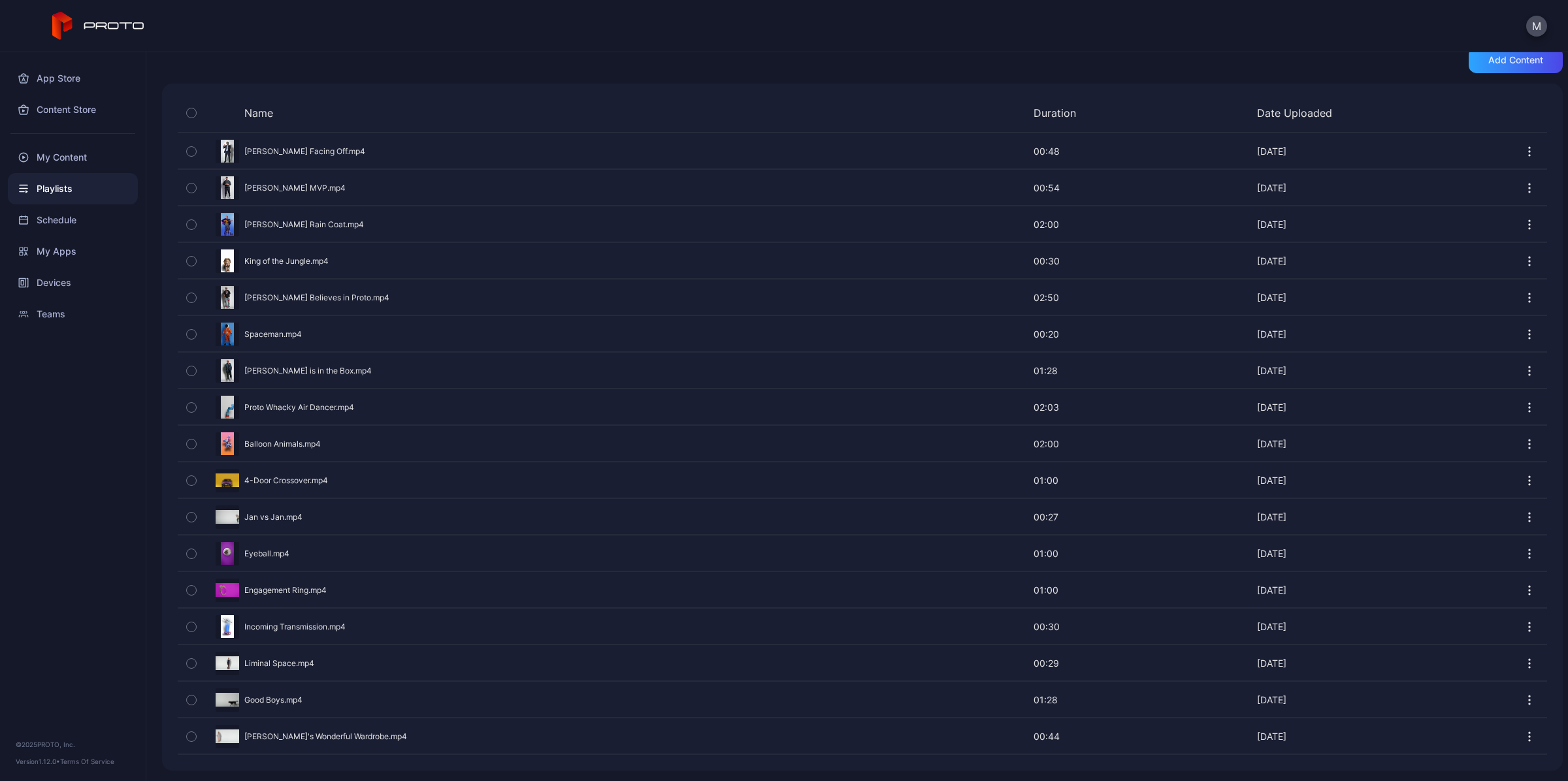
scroll to position [0, 0]
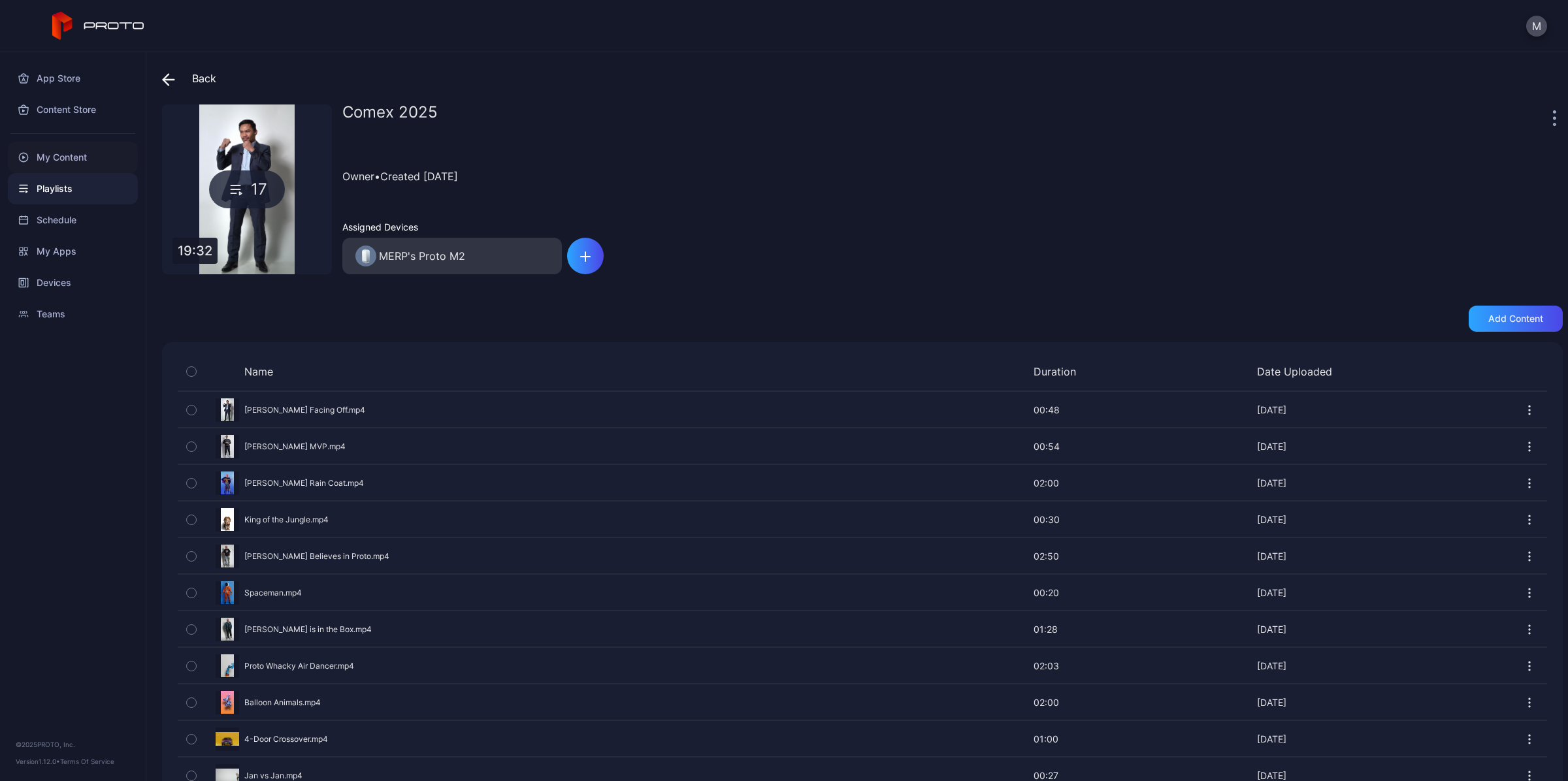
click at [79, 158] on div "My Content" at bounding box center [72, 157] width 130 height 32
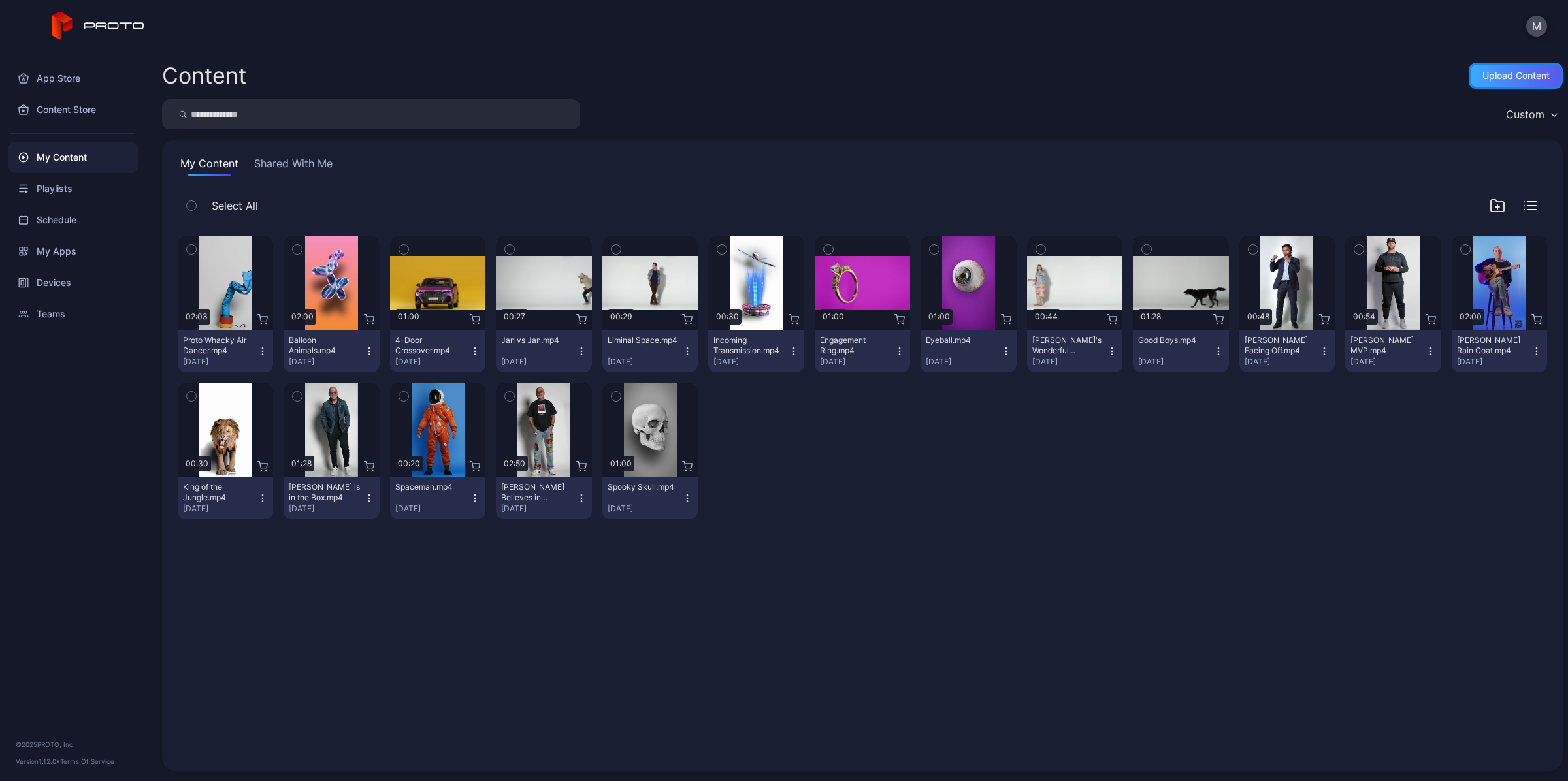
click at [1496, 76] on div "Upload Content" at bounding box center [1516, 76] width 67 height 10
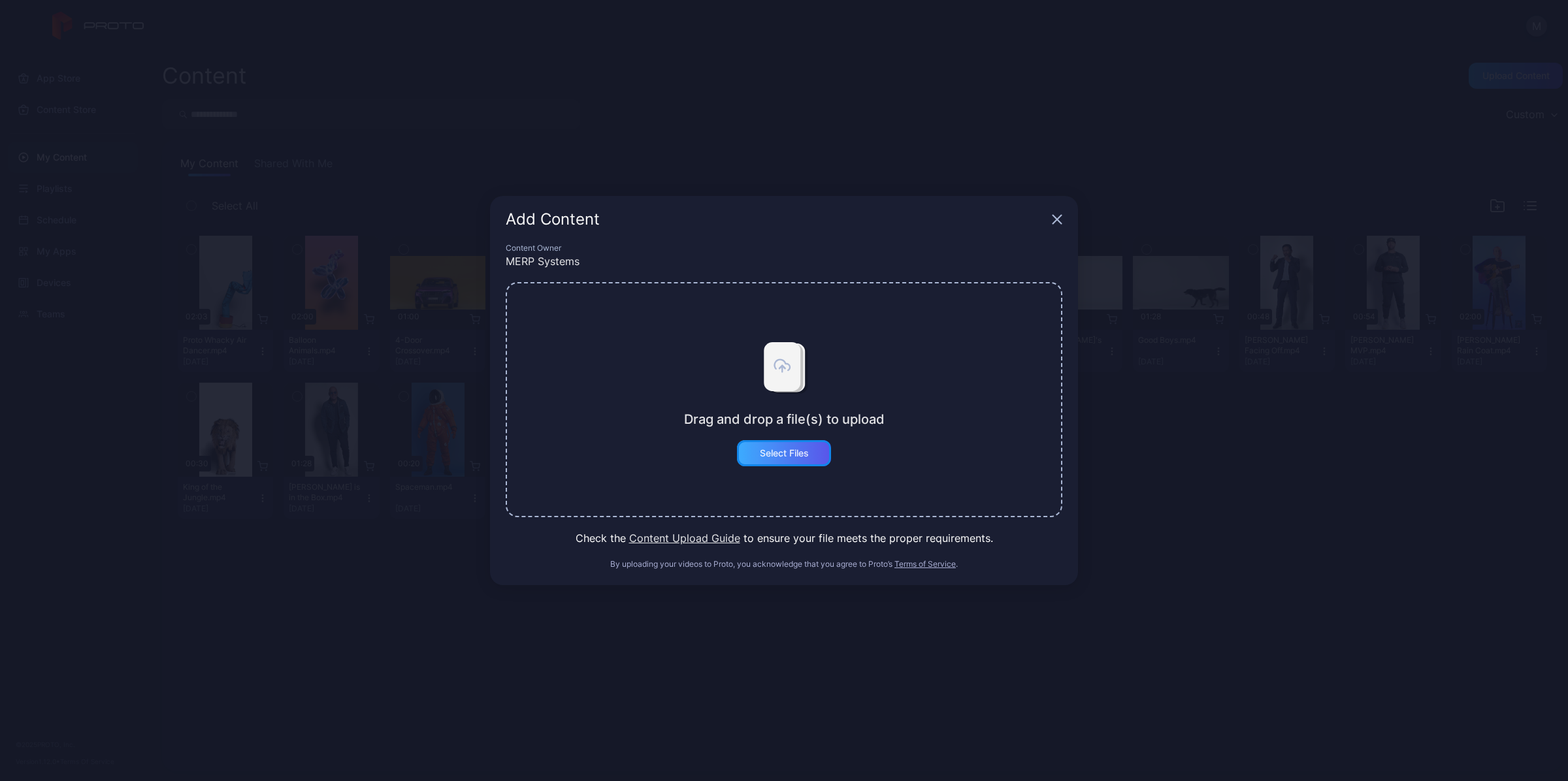
click at [828, 454] on div "Select Files" at bounding box center [784, 453] width 94 height 26
click at [964, 155] on div "Add Content Content Owner MERP Systems Drag and drop a file(s) to upload Select…" at bounding box center [784, 390] width 1568 height 781
